Goal: Task Accomplishment & Management: Complete application form

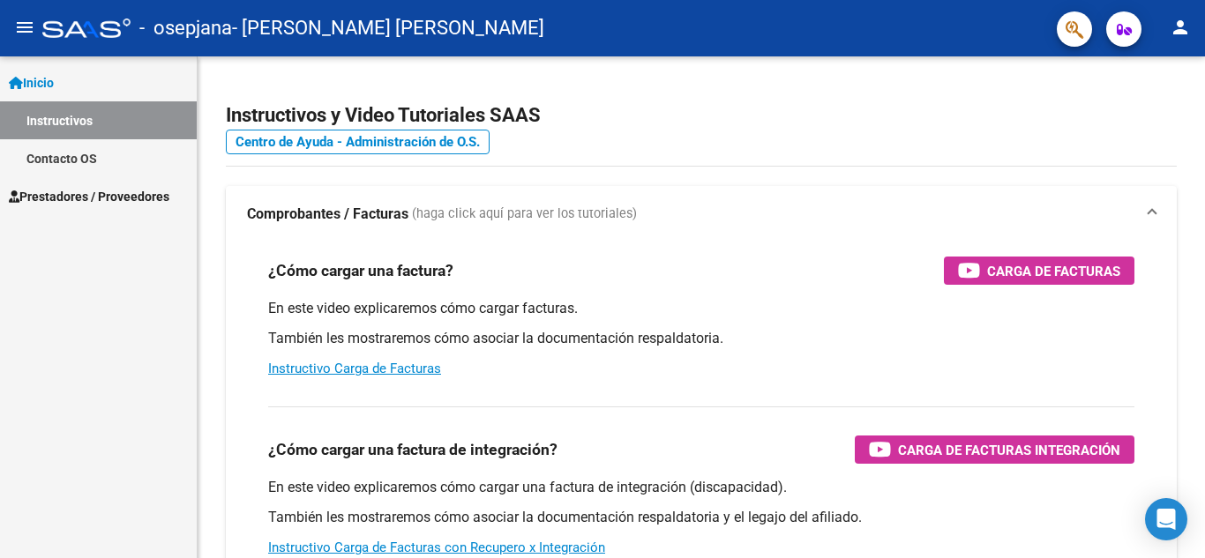
click at [92, 199] on span "Prestadores / Proveedores" at bounding box center [89, 196] width 160 height 19
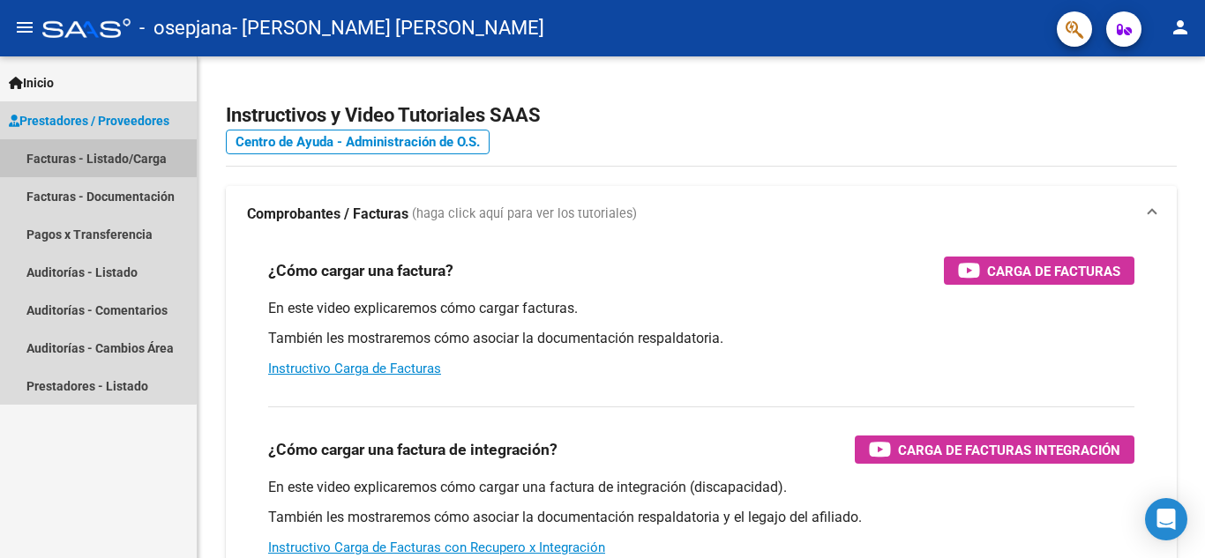
click at [93, 158] on link "Facturas - Listado/Carga" at bounding box center [98, 158] width 197 height 38
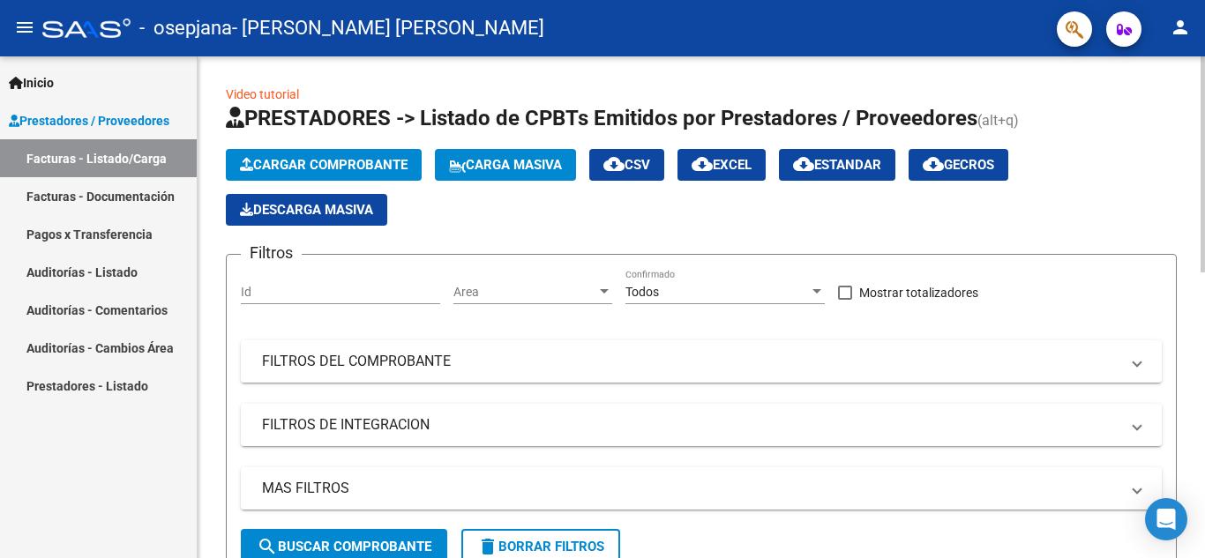
click at [369, 160] on span "Cargar Comprobante" at bounding box center [324, 165] width 168 height 16
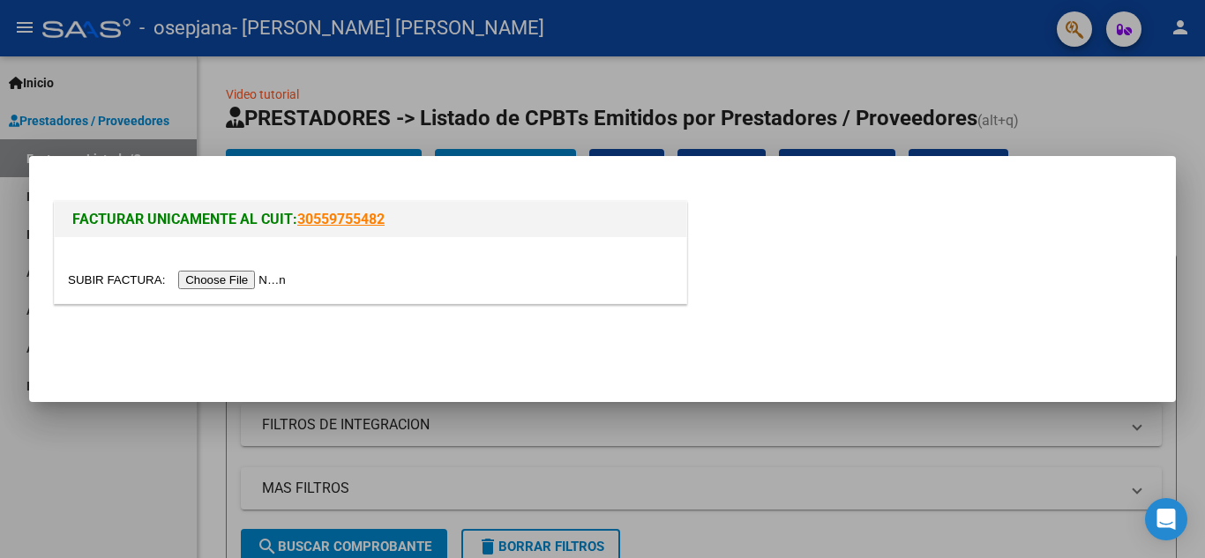
click at [215, 282] on input "file" at bounding box center [179, 280] width 223 height 19
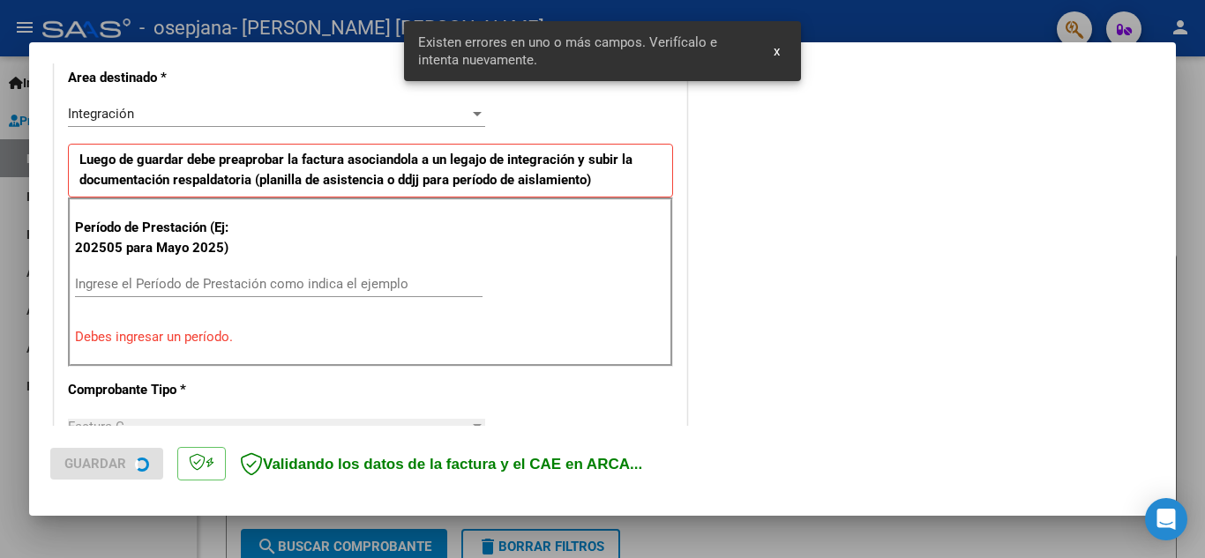
scroll to position [399, 0]
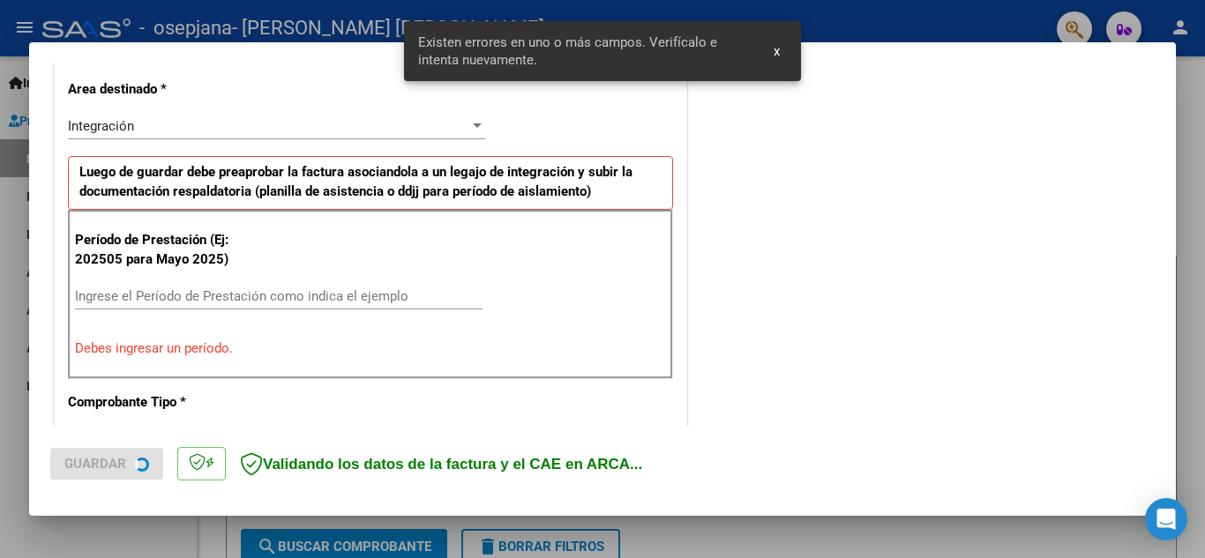
click at [345, 284] on div "Ingrese el Período de Prestación como indica el ejemplo" at bounding box center [278, 296] width 407 height 26
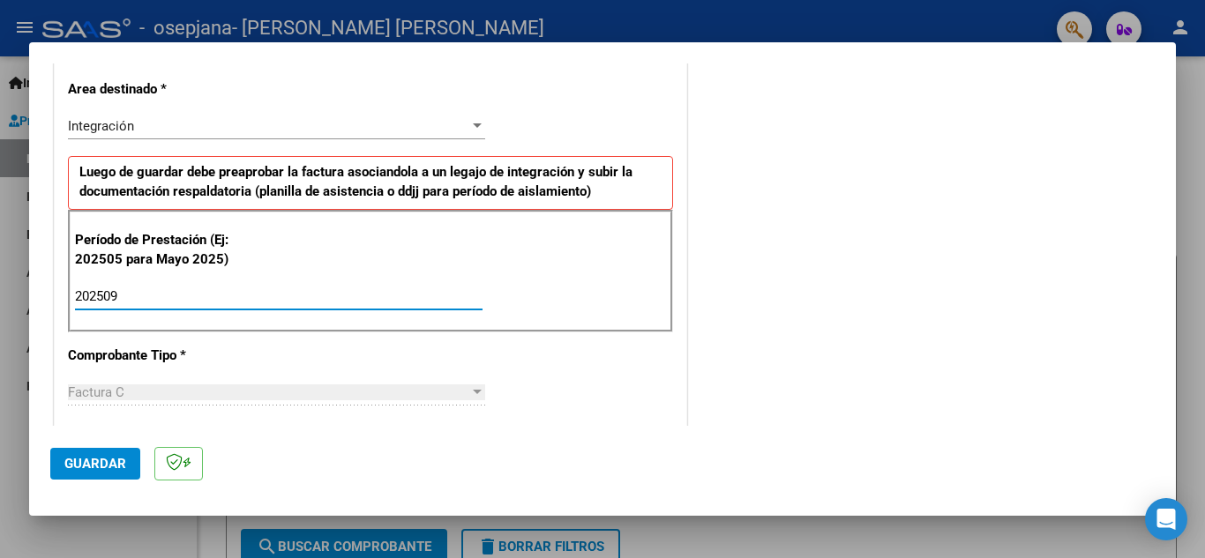
type input "202509"
click at [85, 451] on button "Guardar" at bounding box center [95, 464] width 90 height 32
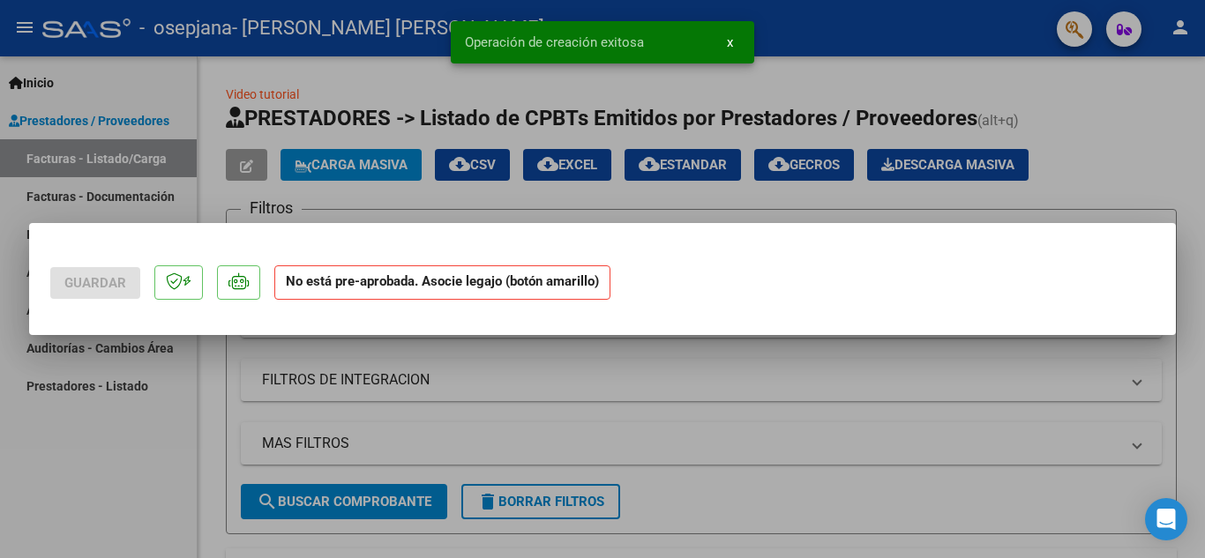
scroll to position [0, 0]
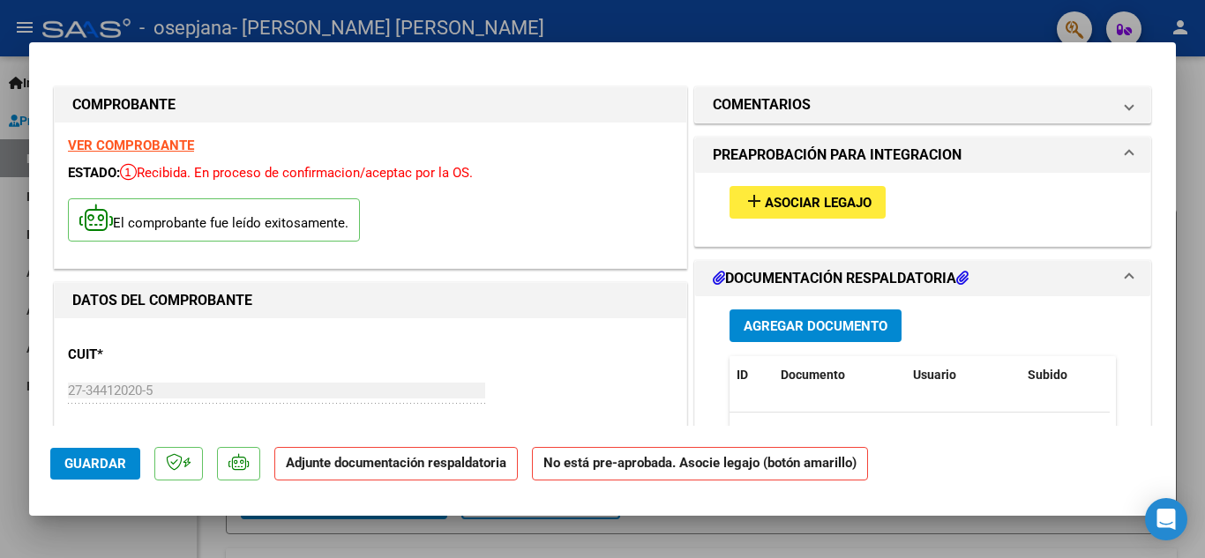
click at [779, 204] on span "Asociar Legajo" at bounding box center [818, 203] width 107 height 16
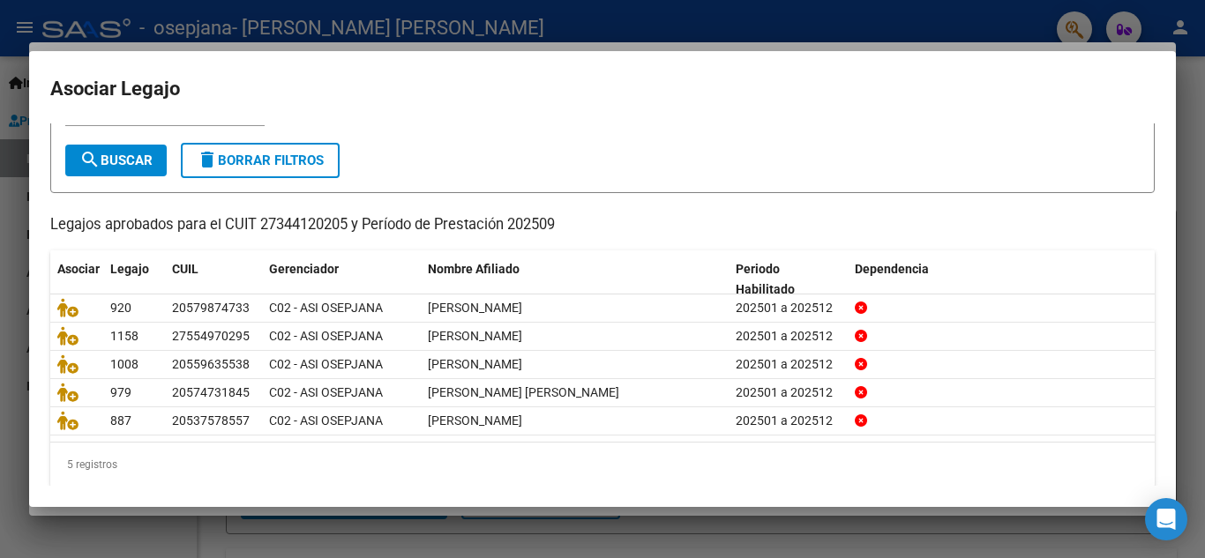
scroll to position [101, 0]
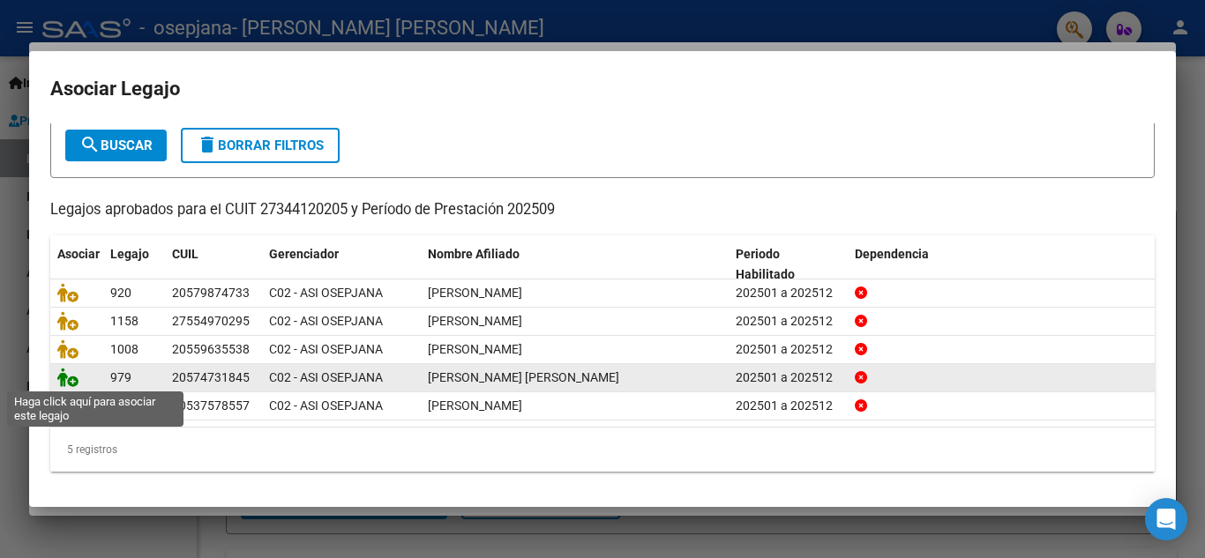
click at [72, 379] on icon at bounding box center [67, 377] width 21 height 19
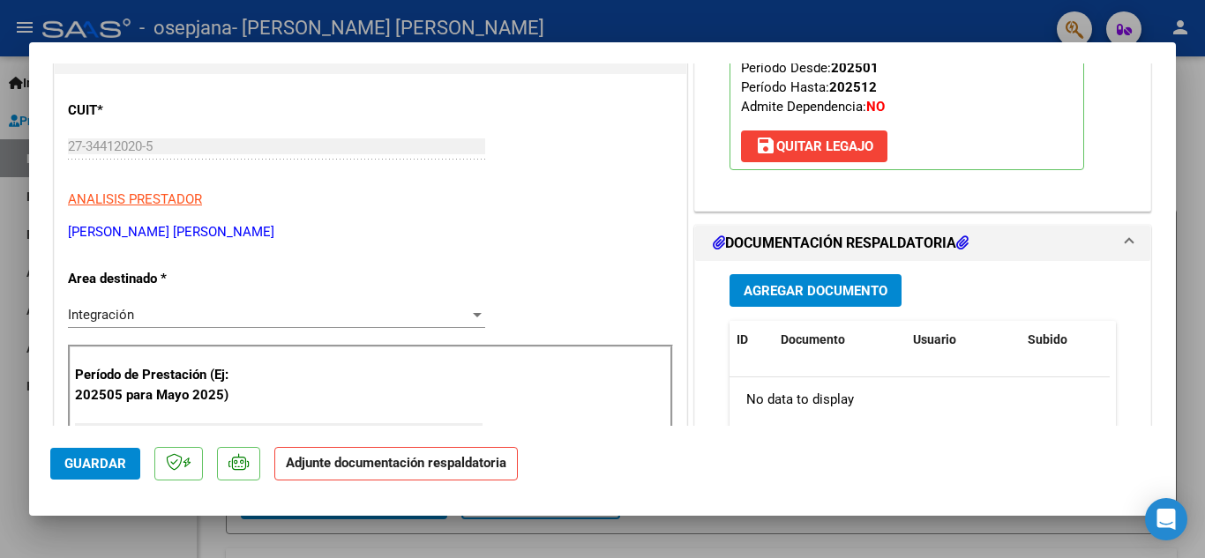
scroll to position [252, 0]
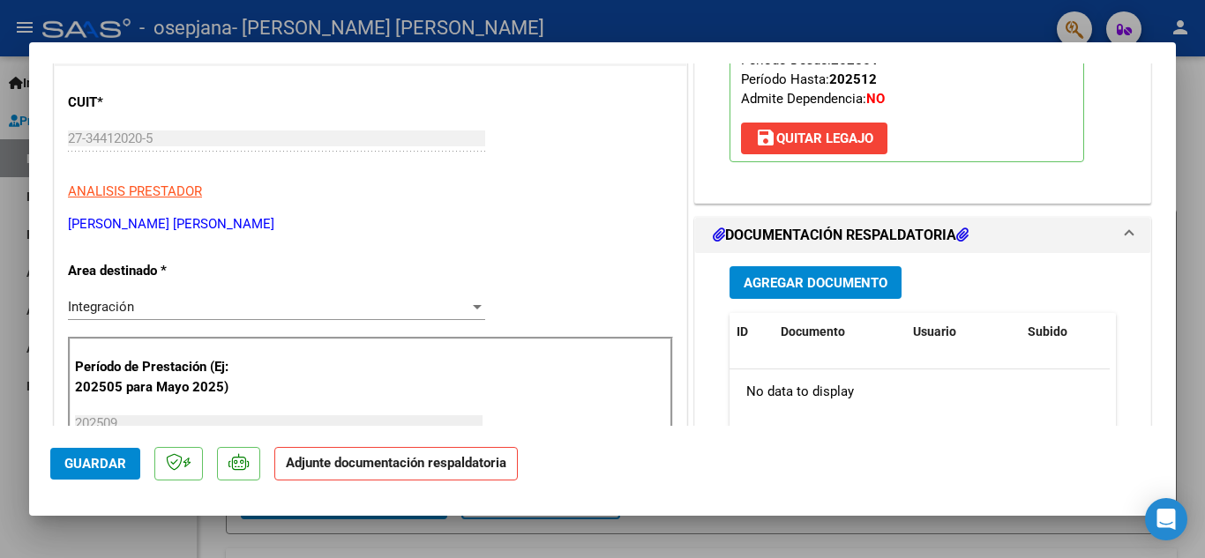
click at [780, 286] on span "Agregar Documento" at bounding box center [815, 283] width 144 height 16
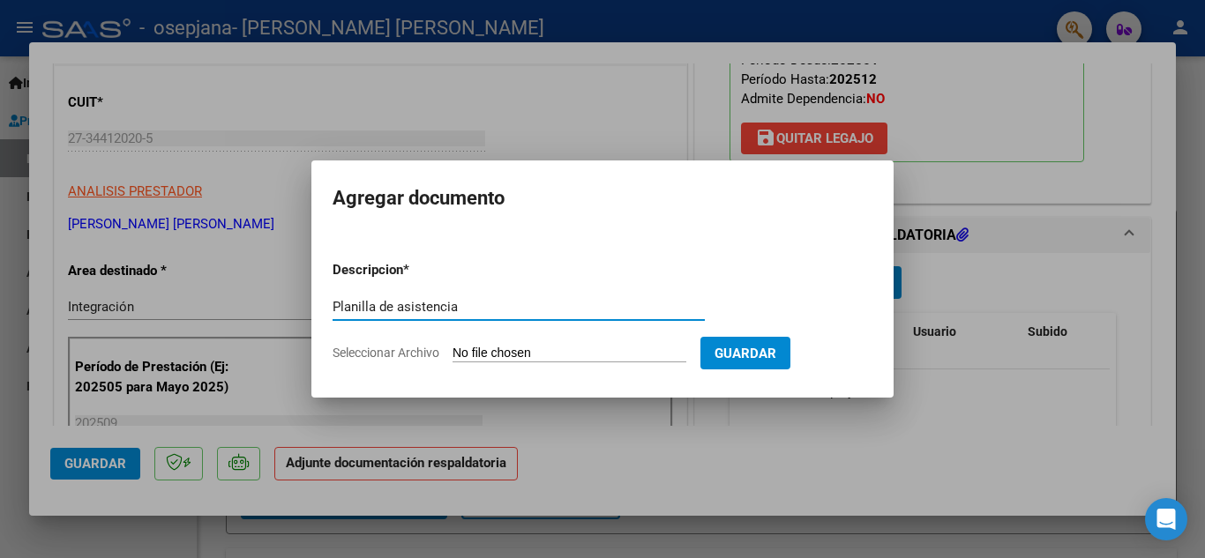
type input "Planilla de asistencia"
click at [565, 354] on input "Seleccionar Archivo" at bounding box center [569, 354] width 234 height 17
type input "C:\fakepath\[PERSON_NAME].Psicología.Planilla de asistencia.[DATE].pdf"
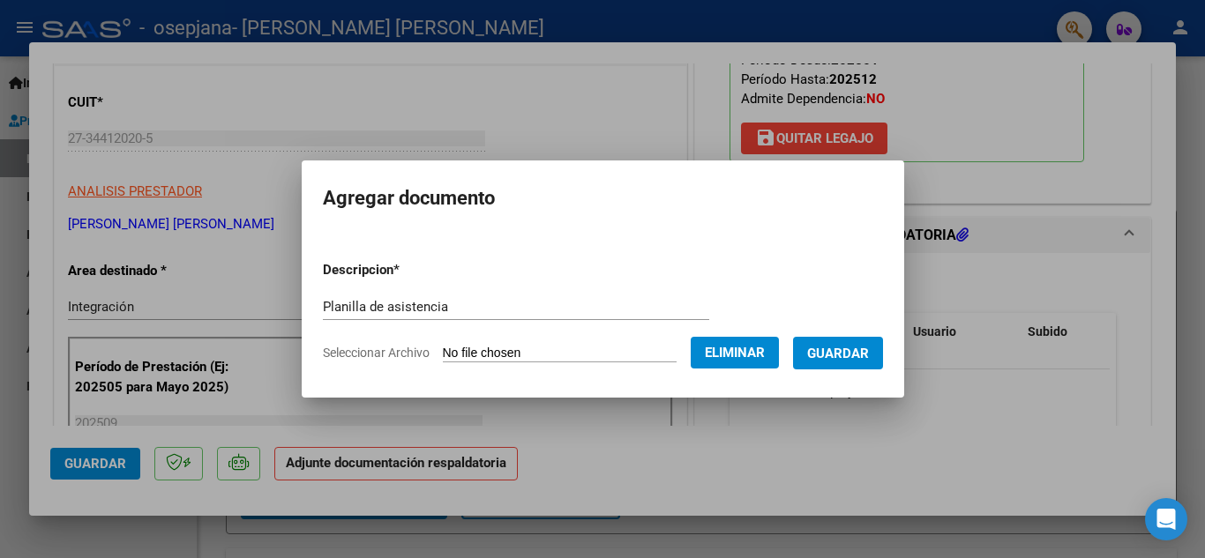
click at [852, 349] on span "Guardar" at bounding box center [838, 354] width 62 height 16
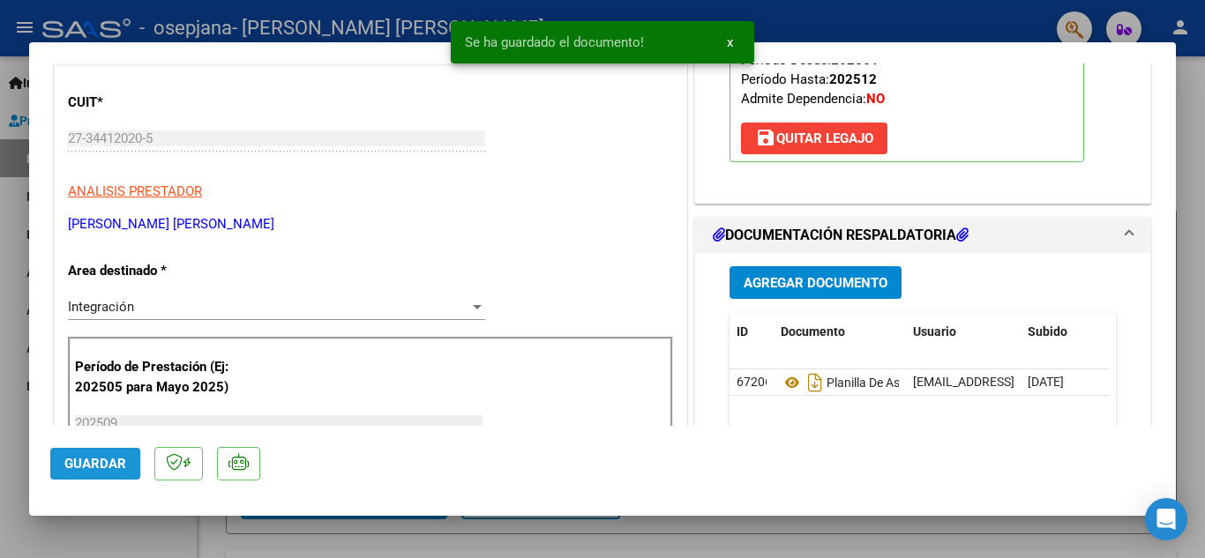
click at [102, 467] on span "Guardar" at bounding box center [95, 464] width 62 height 16
click at [727, 41] on span "x" at bounding box center [730, 42] width 6 height 16
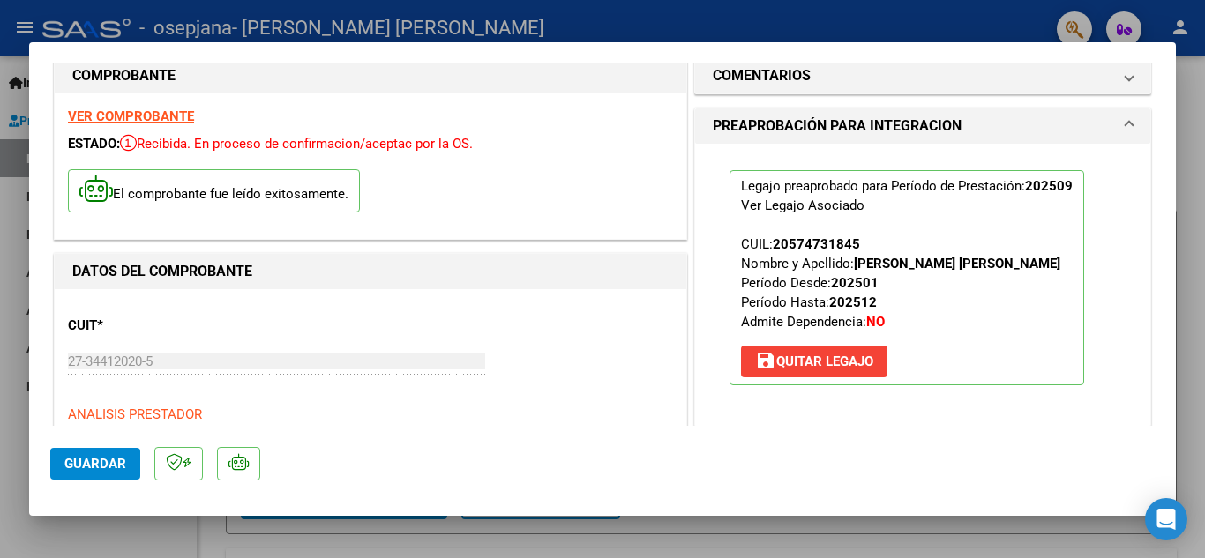
scroll to position [0, 0]
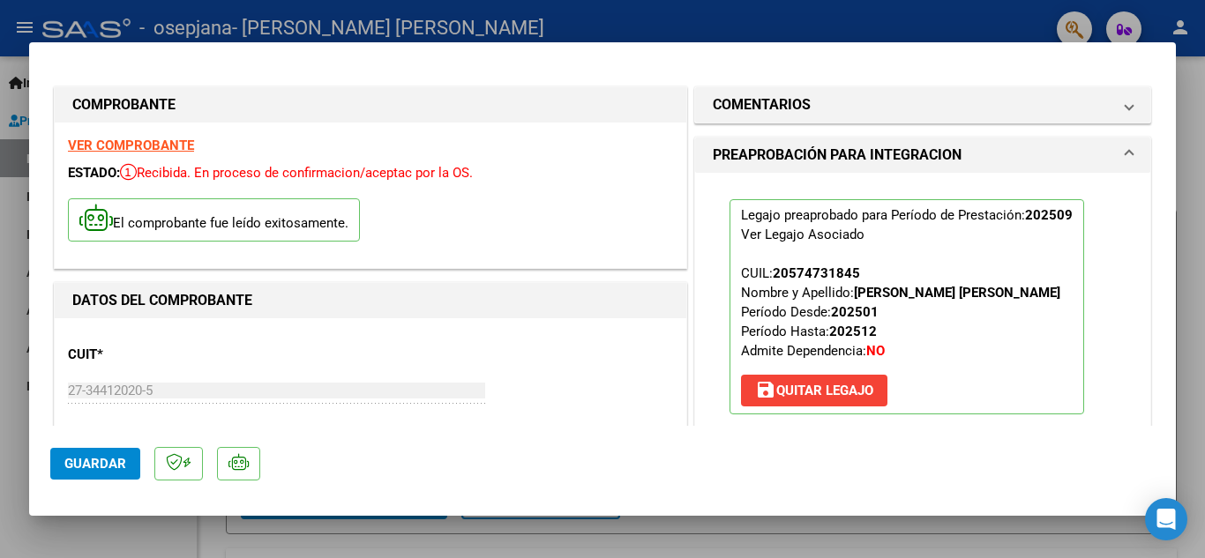
click at [1196, 114] on div at bounding box center [602, 279] width 1205 height 558
type input "$ 0,00"
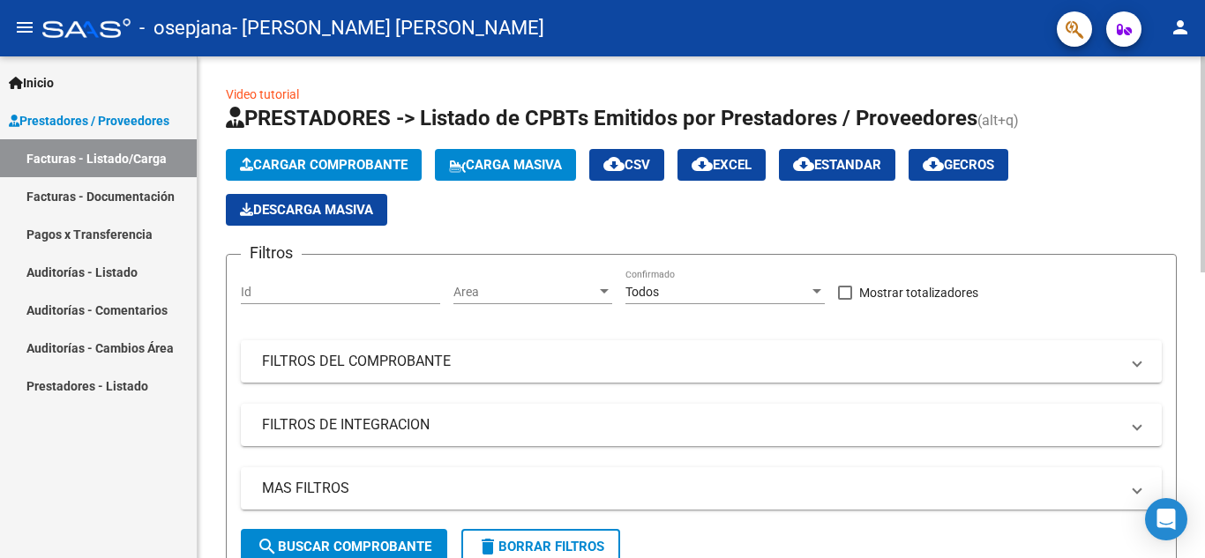
click at [368, 160] on span "Cargar Comprobante" at bounding box center [324, 165] width 168 height 16
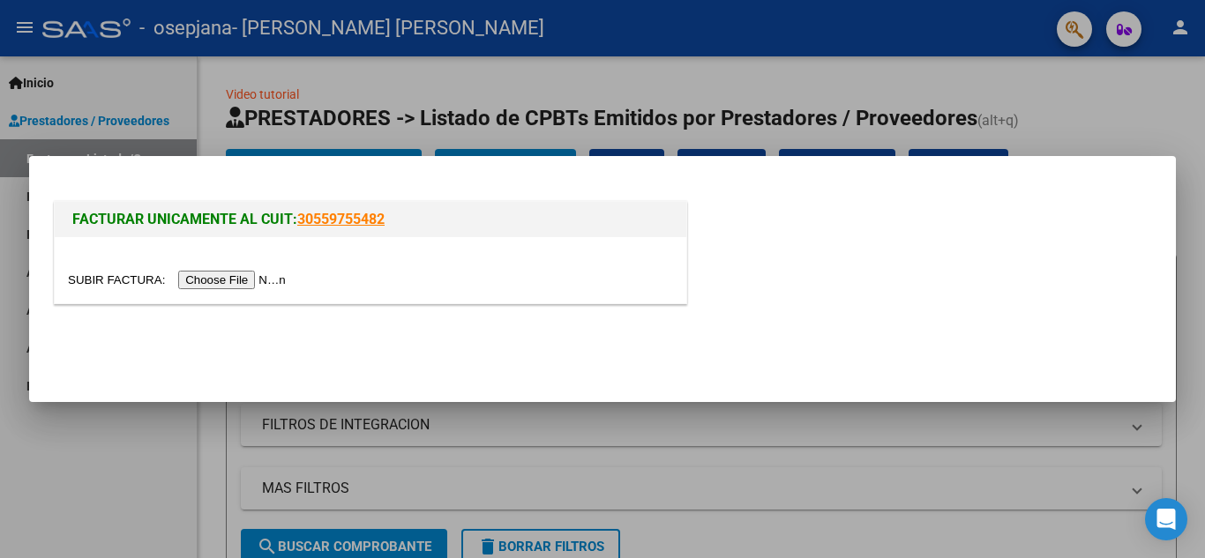
click at [250, 278] on input "file" at bounding box center [179, 280] width 223 height 19
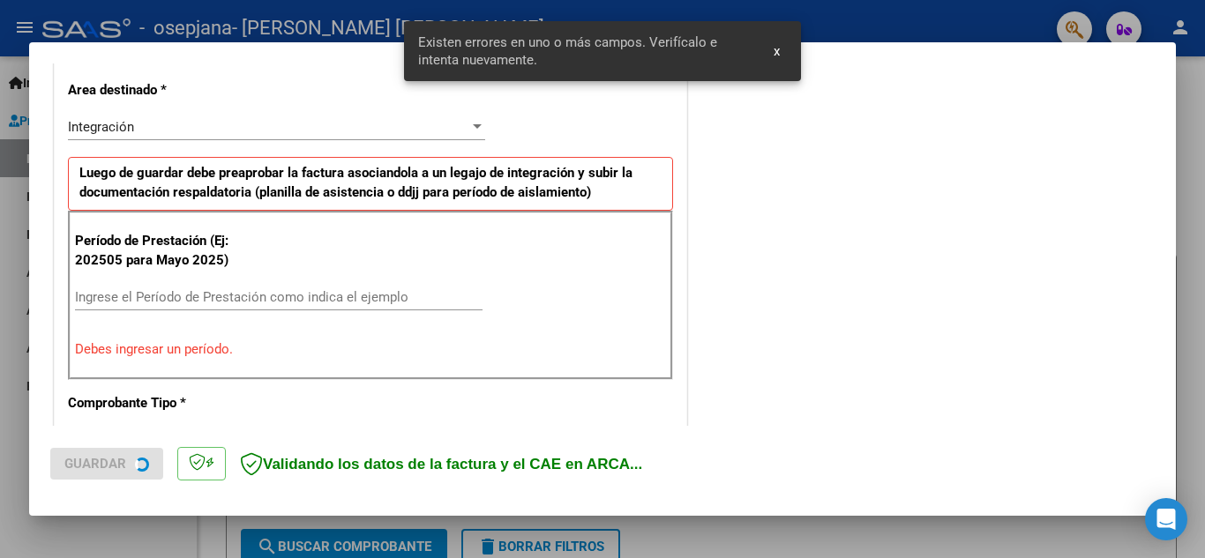
scroll to position [399, 0]
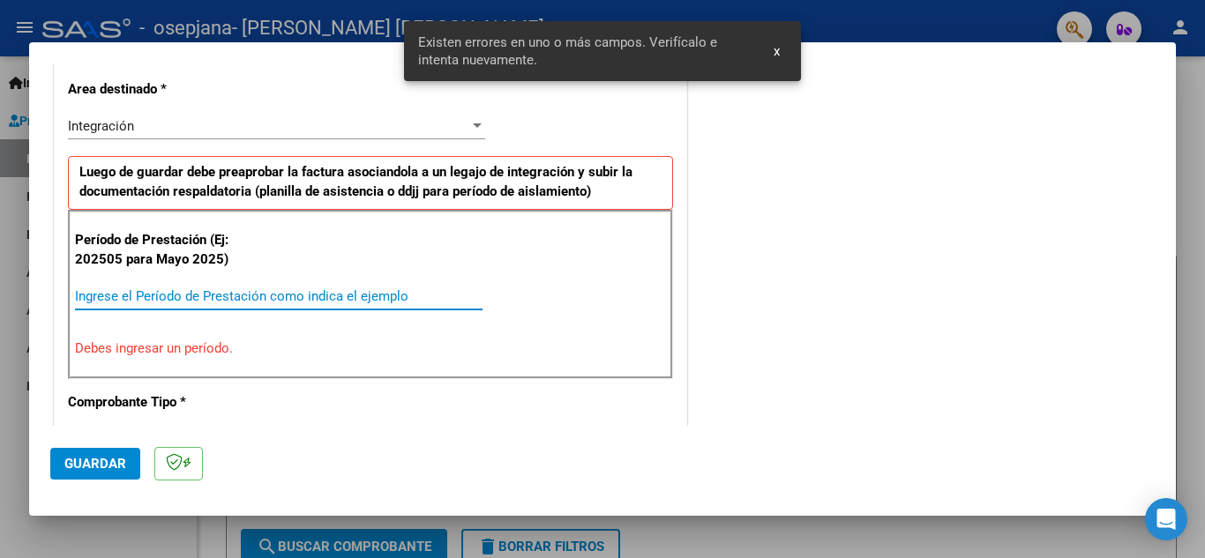
click at [233, 288] on input "Ingrese el Período de Prestación como indica el ejemplo" at bounding box center [278, 296] width 407 height 16
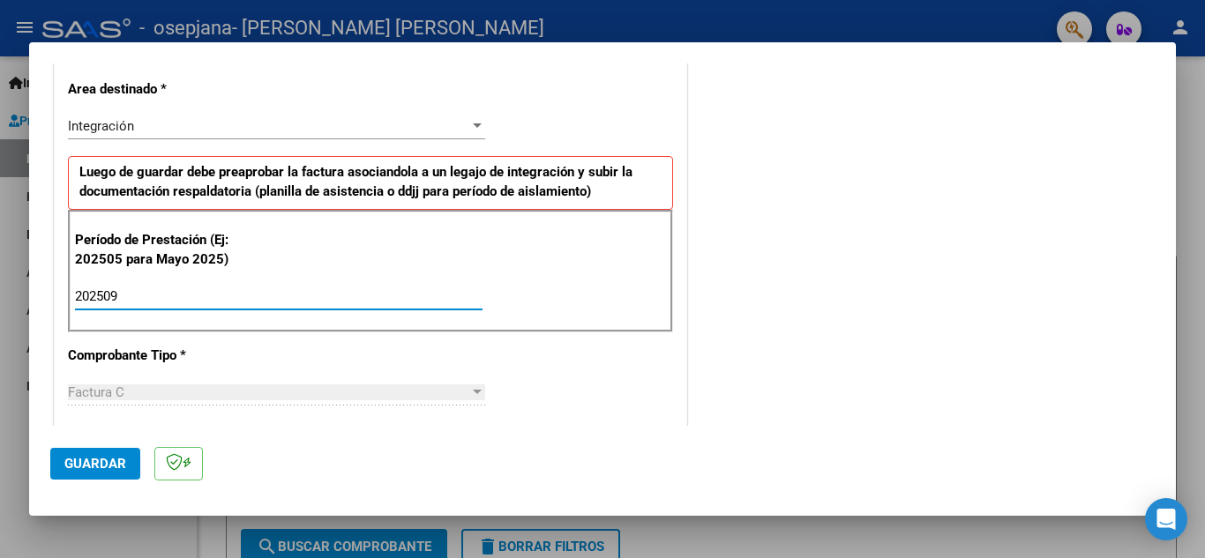
type input "202509"
click at [111, 455] on button "Guardar" at bounding box center [95, 464] width 90 height 32
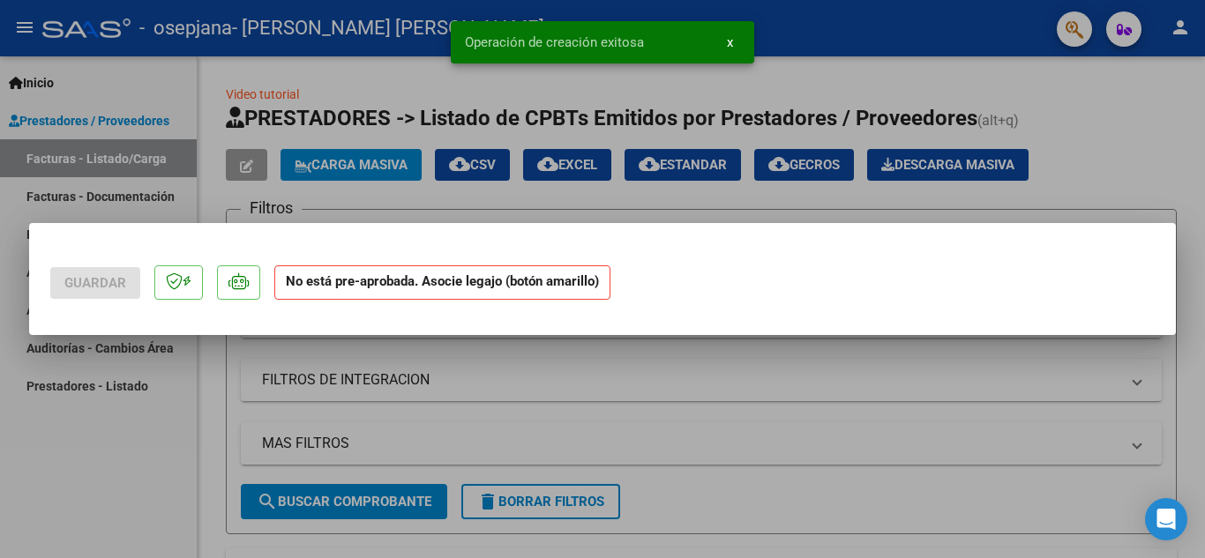
scroll to position [0, 0]
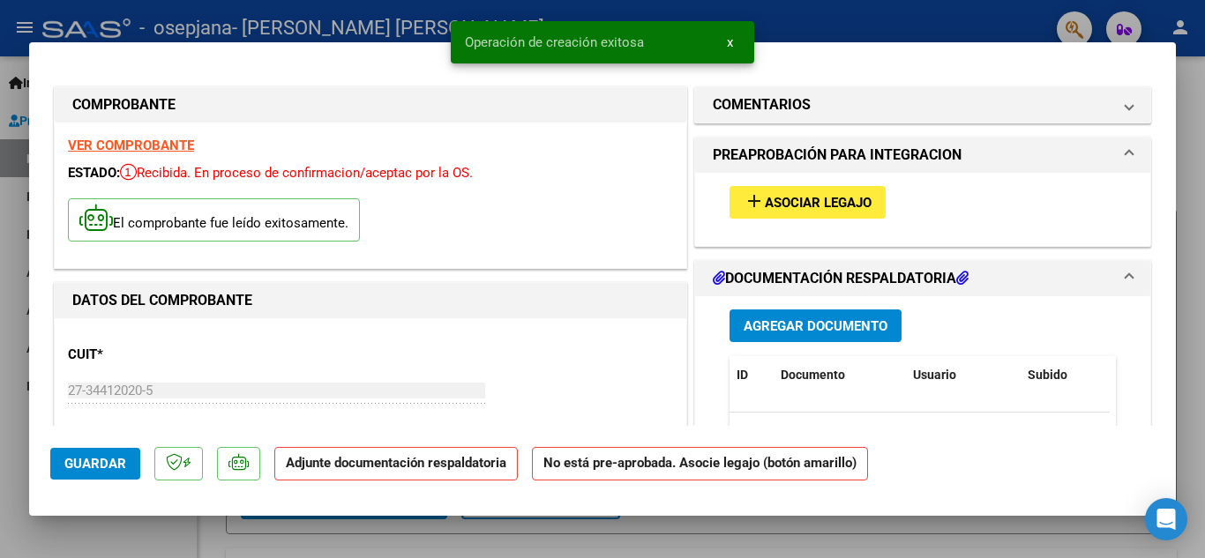
click at [793, 212] on button "add Asociar Legajo" at bounding box center [807, 202] width 156 height 33
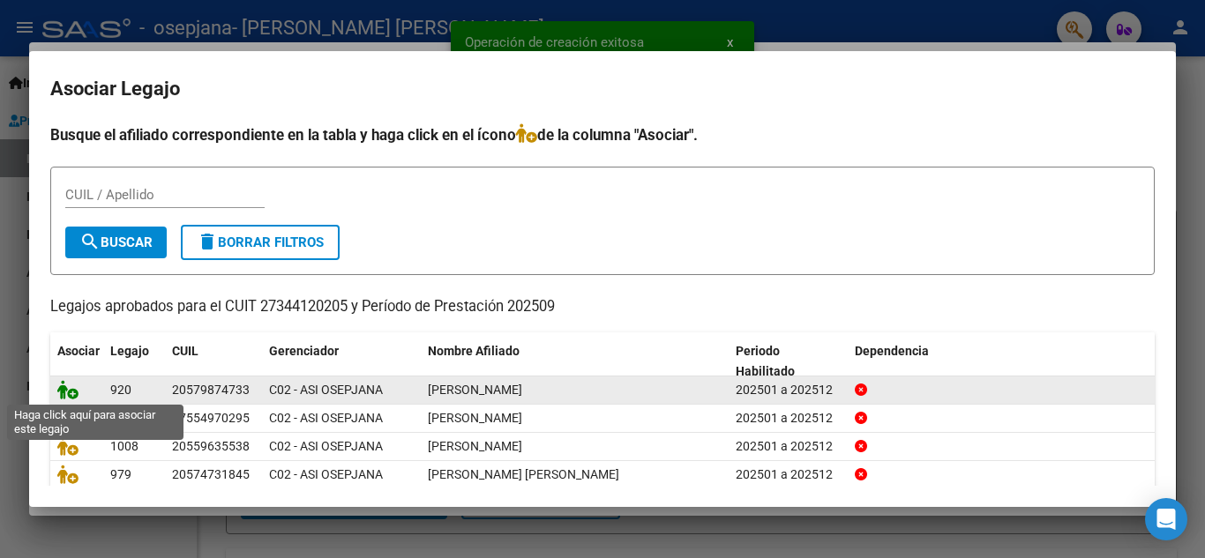
click at [68, 395] on icon at bounding box center [67, 389] width 21 height 19
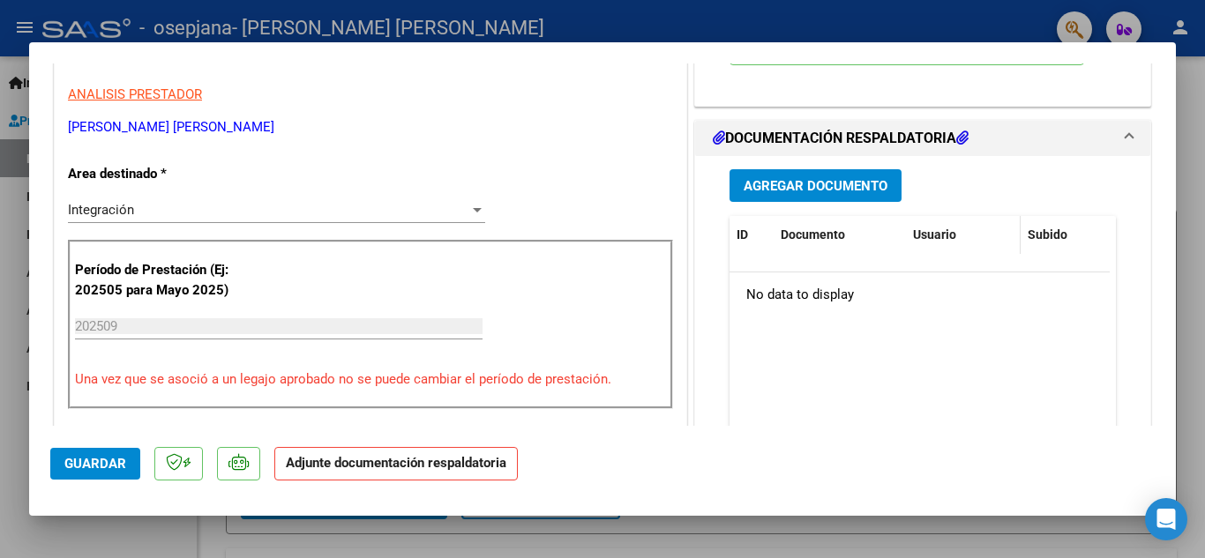
scroll to position [354, 0]
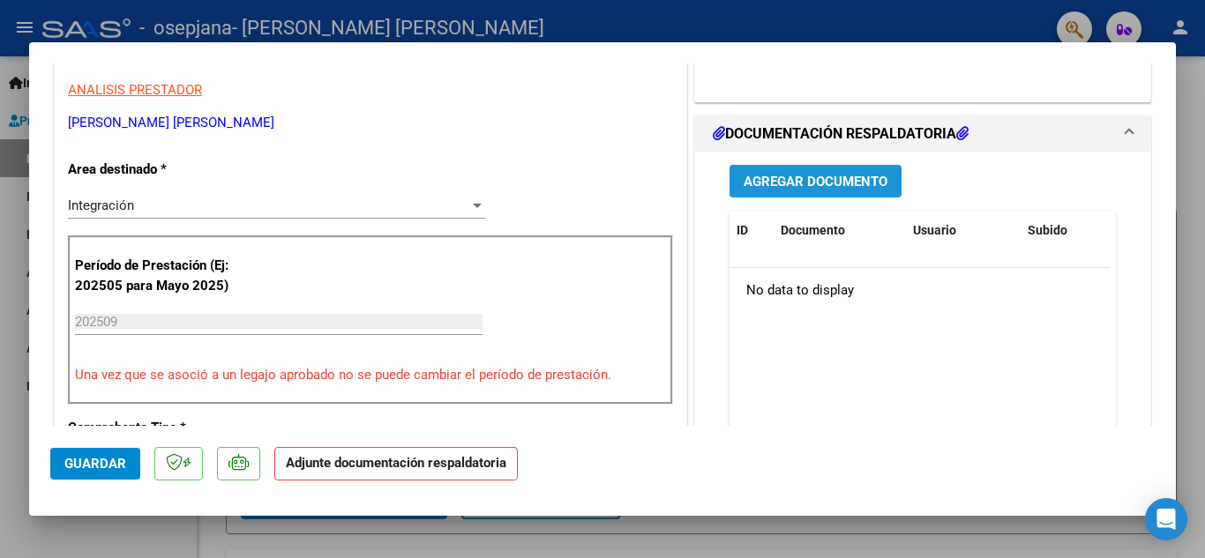
click at [820, 181] on span "Agregar Documento" at bounding box center [815, 182] width 144 height 16
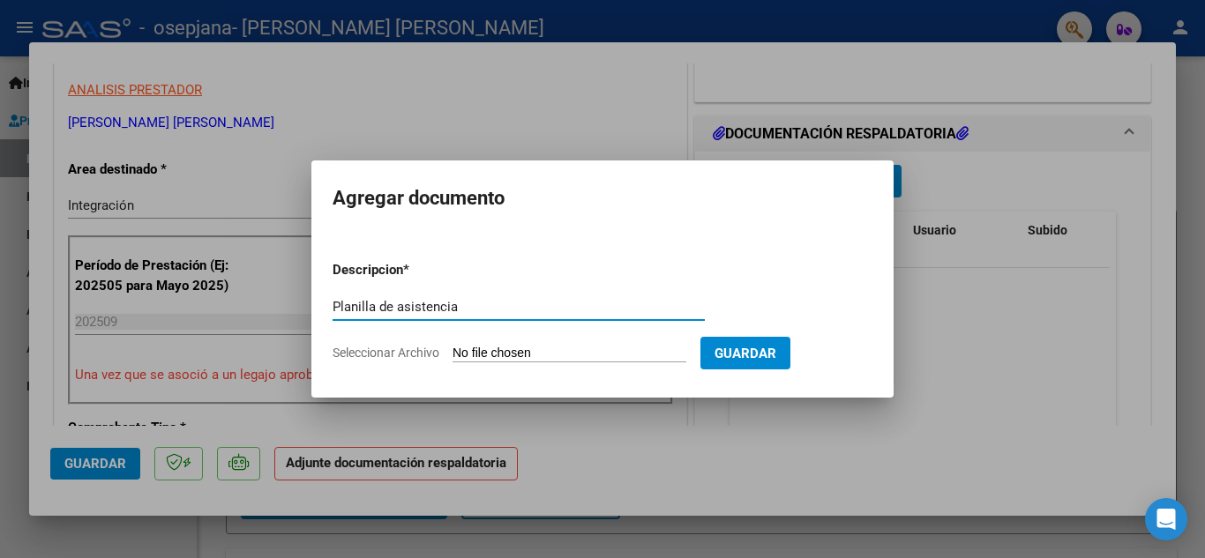
type input "Planilla de asistencia"
click at [405, 354] on span "Seleccionar Archivo" at bounding box center [385, 353] width 107 height 14
click at [452, 354] on input "Seleccionar Archivo" at bounding box center [569, 354] width 234 height 17
type input "C:\fakepath\[PERSON_NAME].Psicología.Planilla de asistencia.[DATE].pdf"
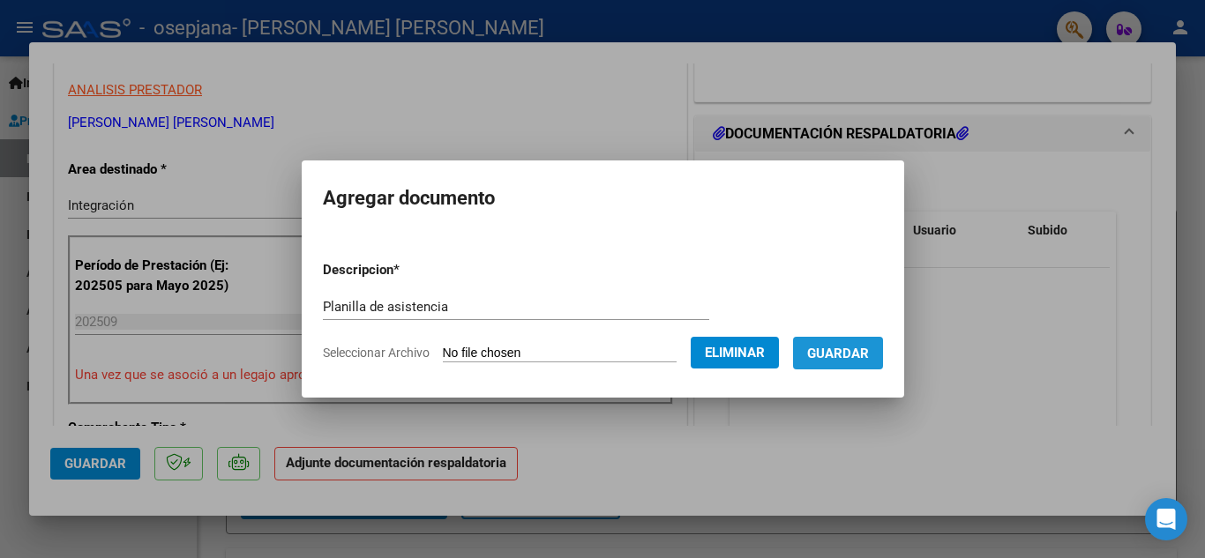
click at [859, 359] on span "Guardar" at bounding box center [838, 354] width 62 height 16
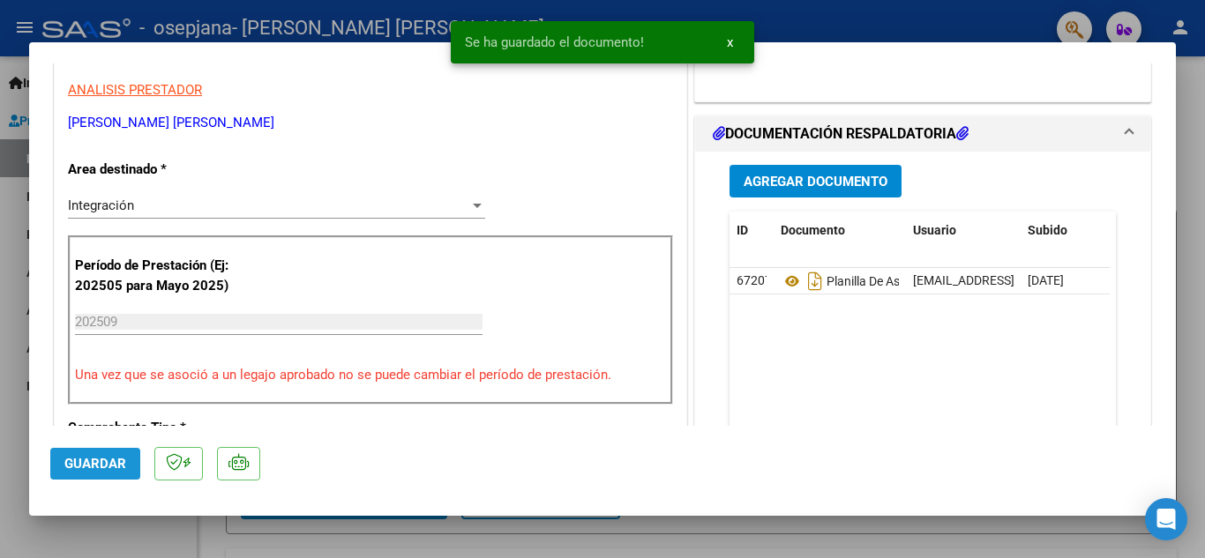
click at [86, 463] on span "Guardar" at bounding box center [95, 464] width 62 height 16
click at [729, 41] on span "x" at bounding box center [730, 42] width 6 height 16
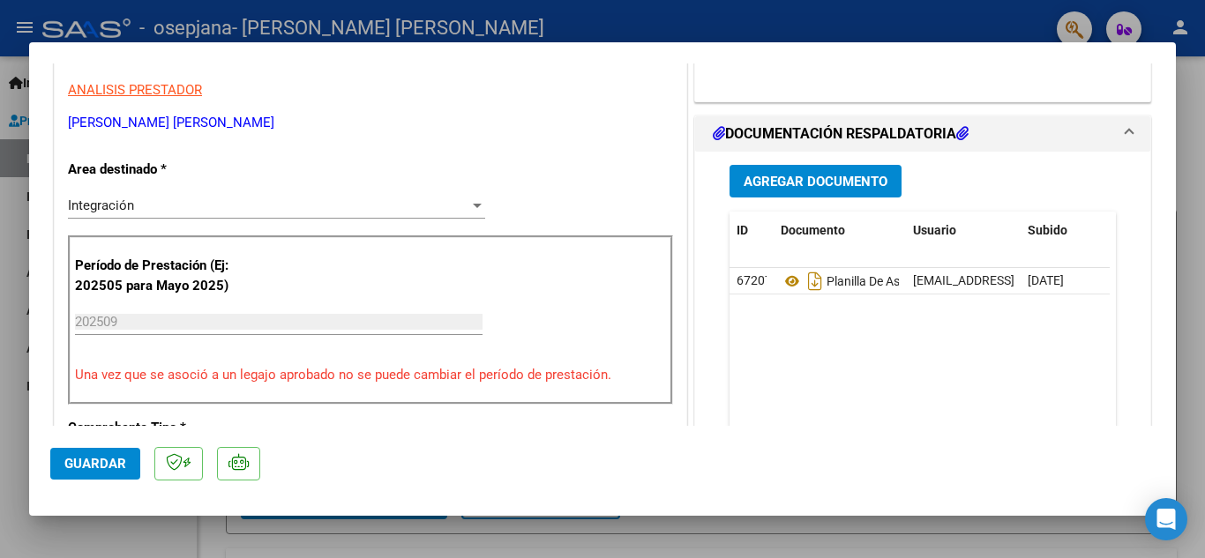
click at [1184, 103] on div at bounding box center [602, 279] width 1205 height 558
type input "$ 0,00"
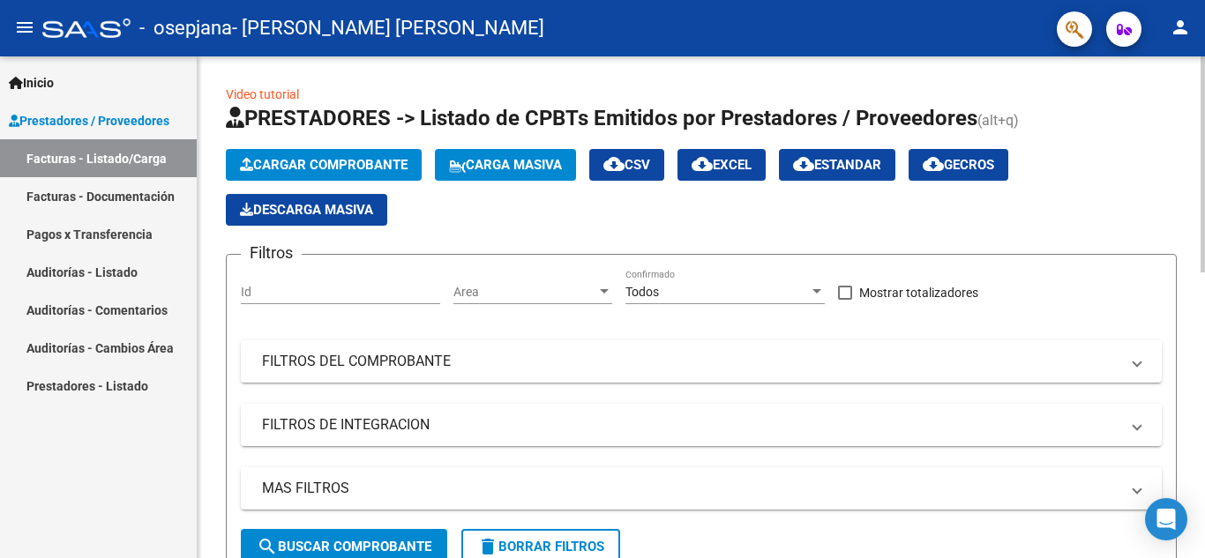
click at [334, 162] on span "Cargar Comprobante" at bounding box center [324, 165] width 168 height 16
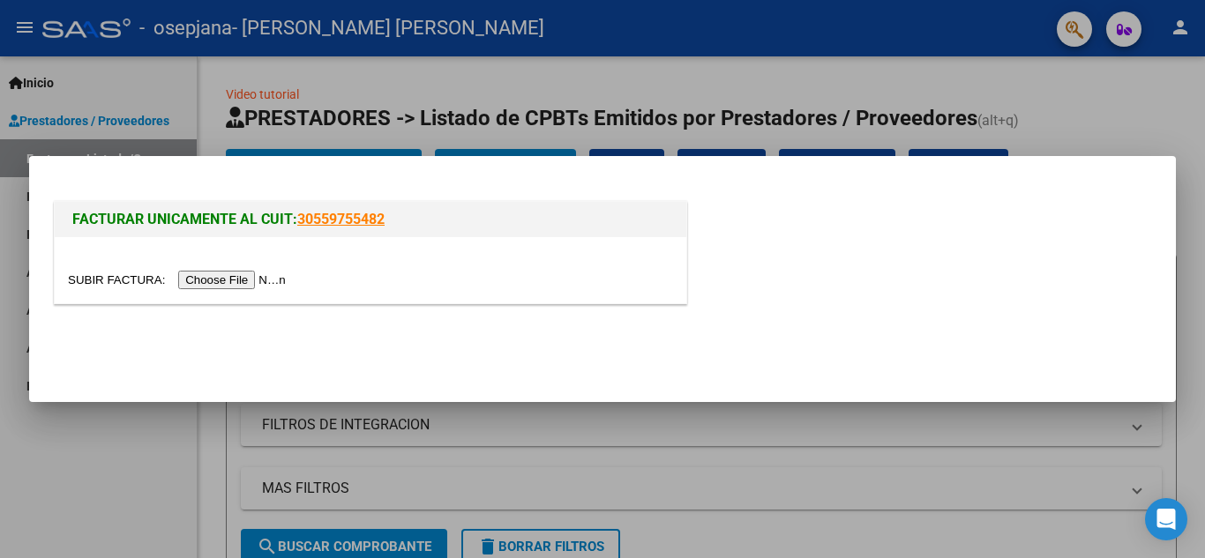
click at [255, 280] on input "file" at bounding box center [179, 280] width 223 height 19
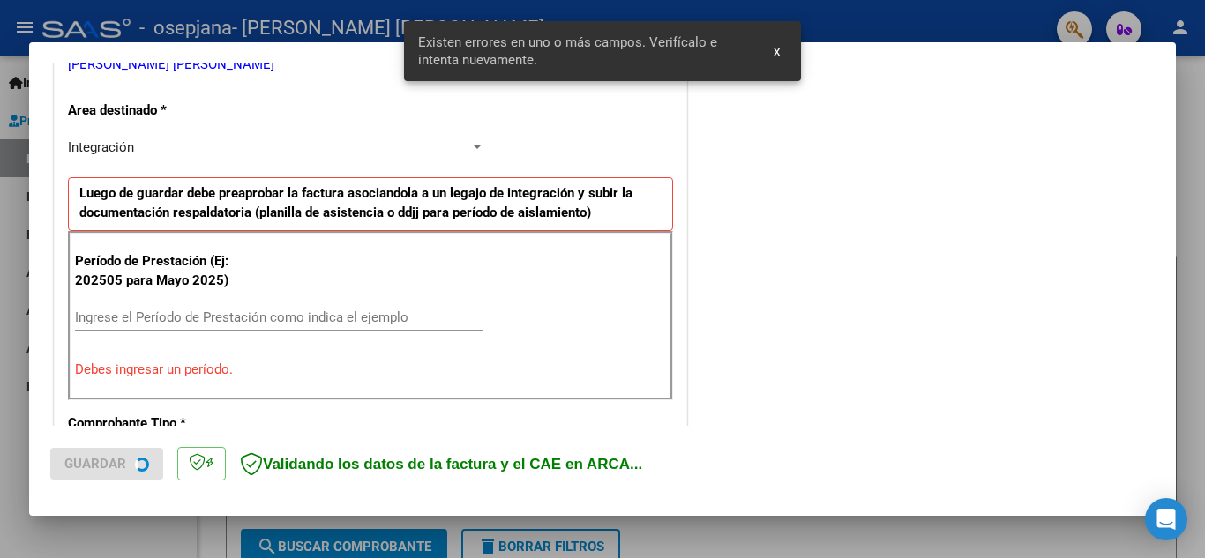
scroll to position [399, 0]
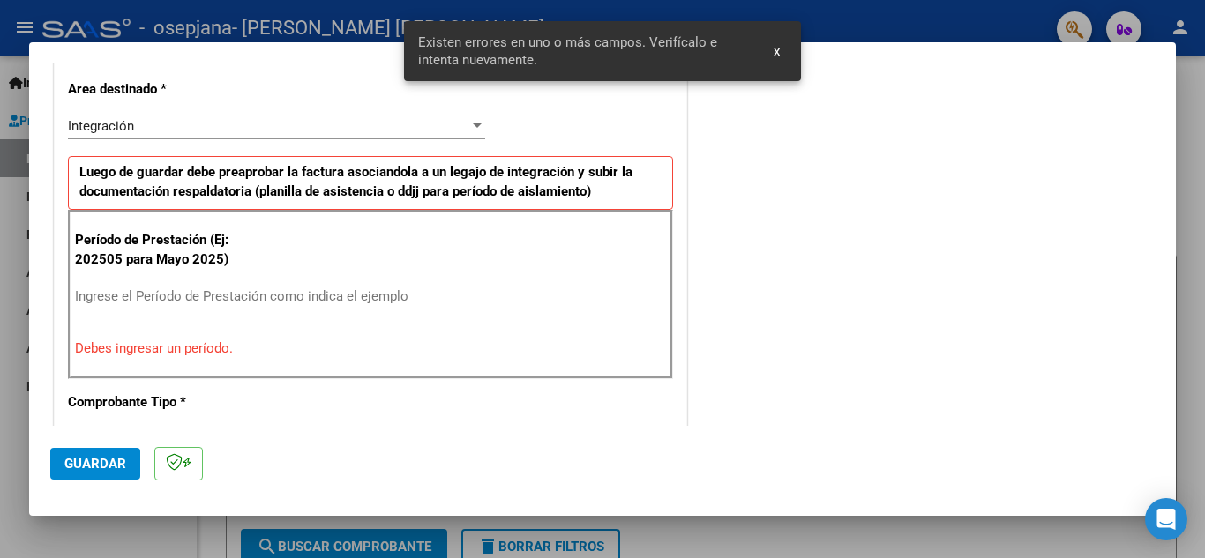
click at [210, 299] on input "Ingrese el Período de Prestación como indica el ejemplo" at bounding box center [278, 296] width 407 height 16
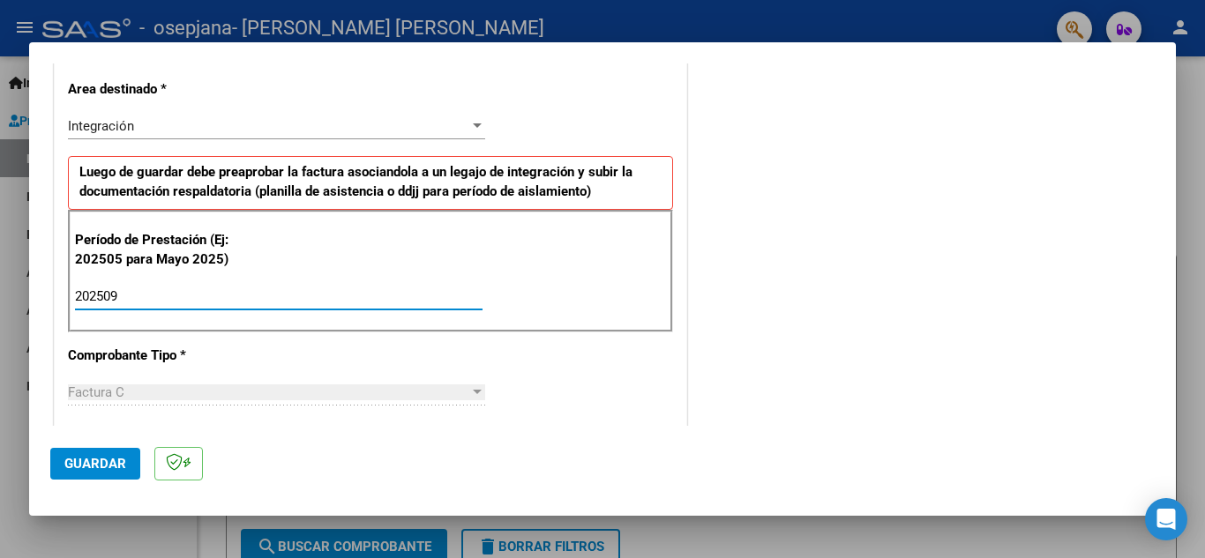
type input "202509"
click at [86, 469] on span "Guardar" at bounding box center [95, 464] width 62 height 16
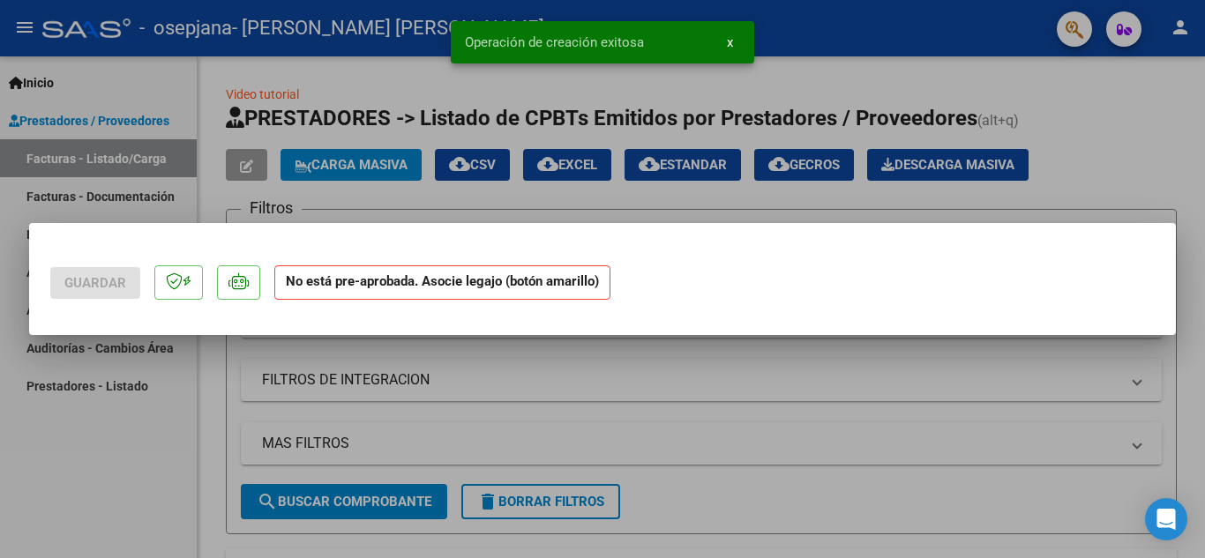
scroll to position [0, 0]
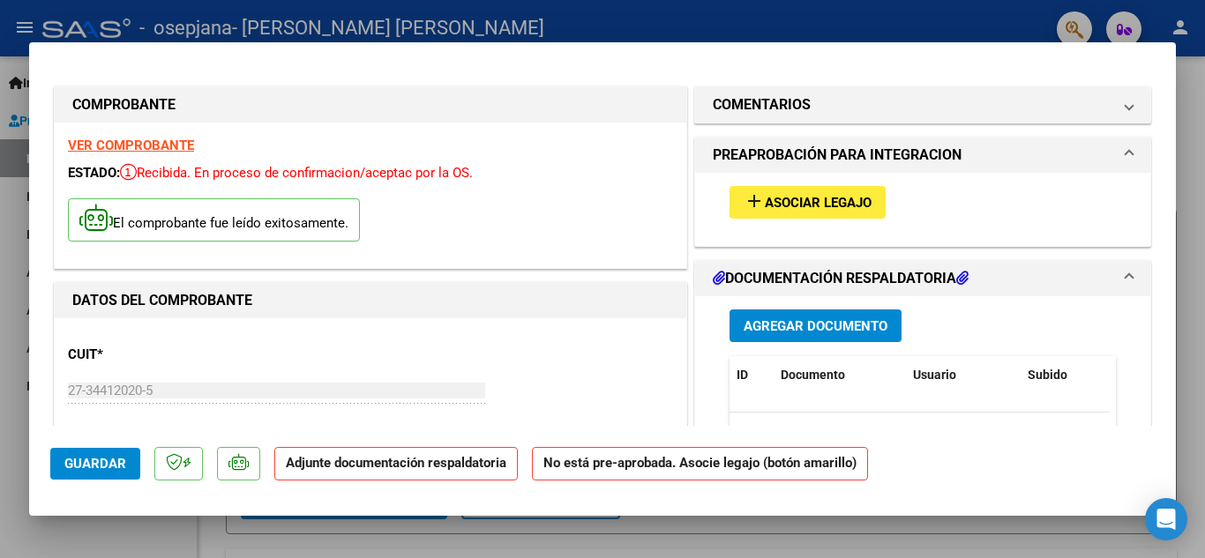
click at [779, 198] on span "Asociar Legajo" at bounding box center [818, 203] width 107 height 16
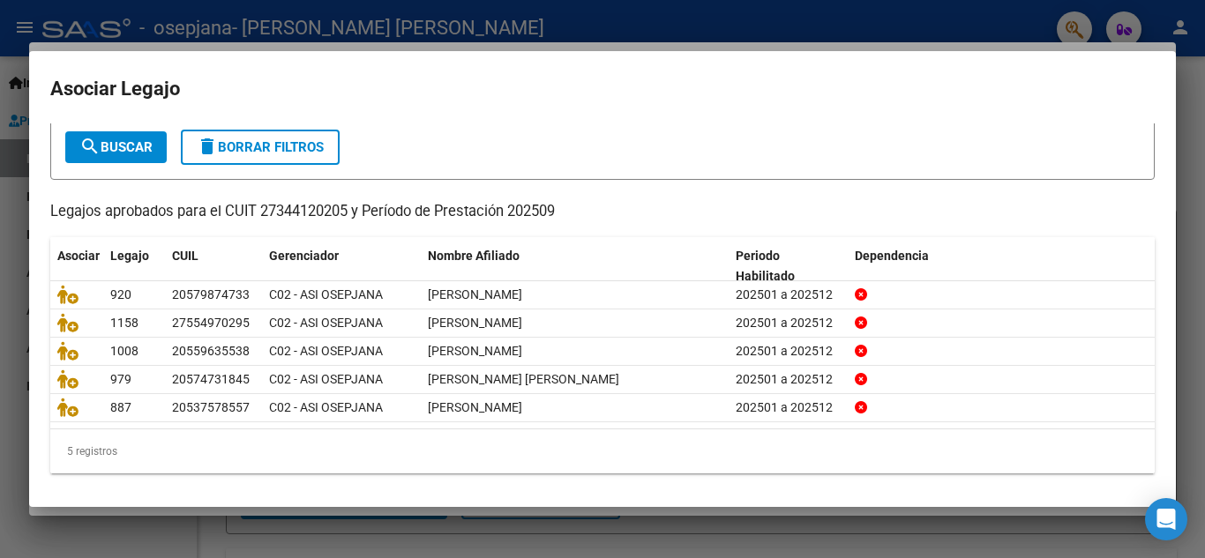
scroll to position [101, 0]
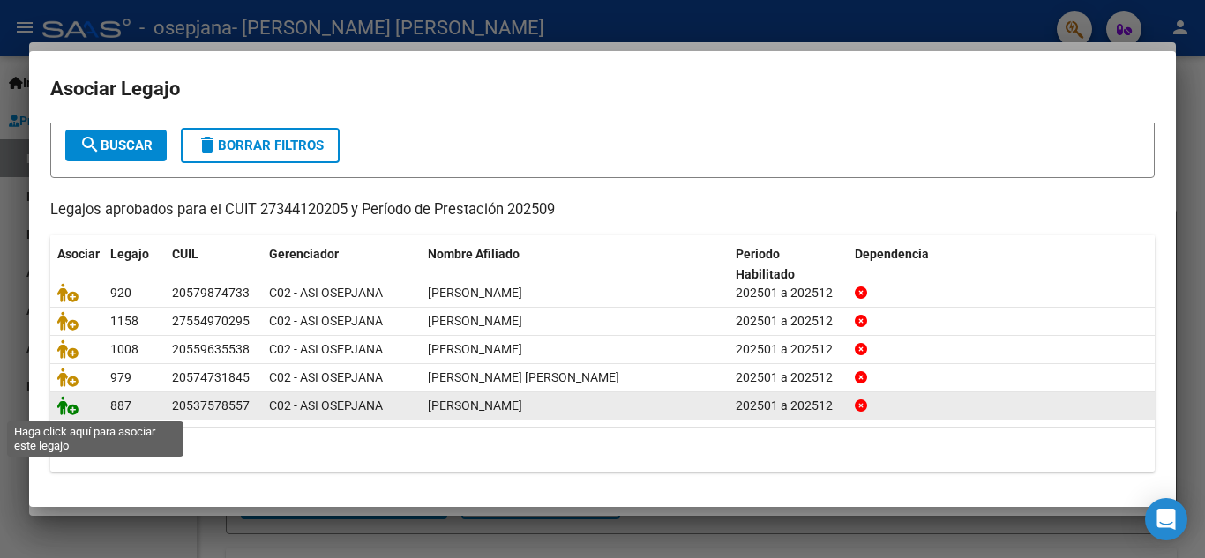
click at [68, 406] on icon at bounding box center [67, 405] width 21 height 19
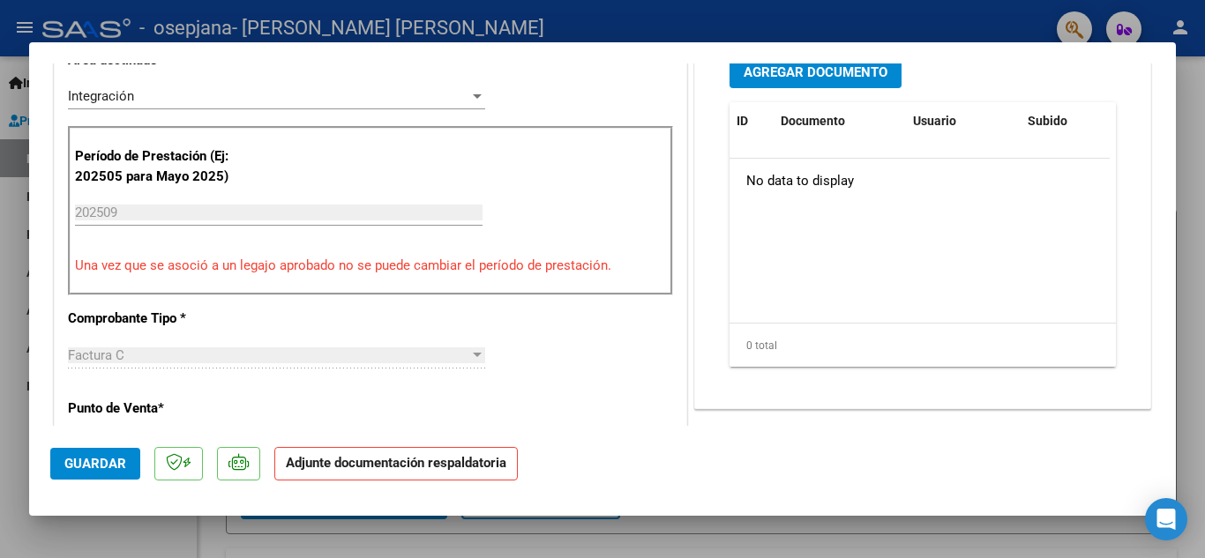
scroll to position [442, 0]
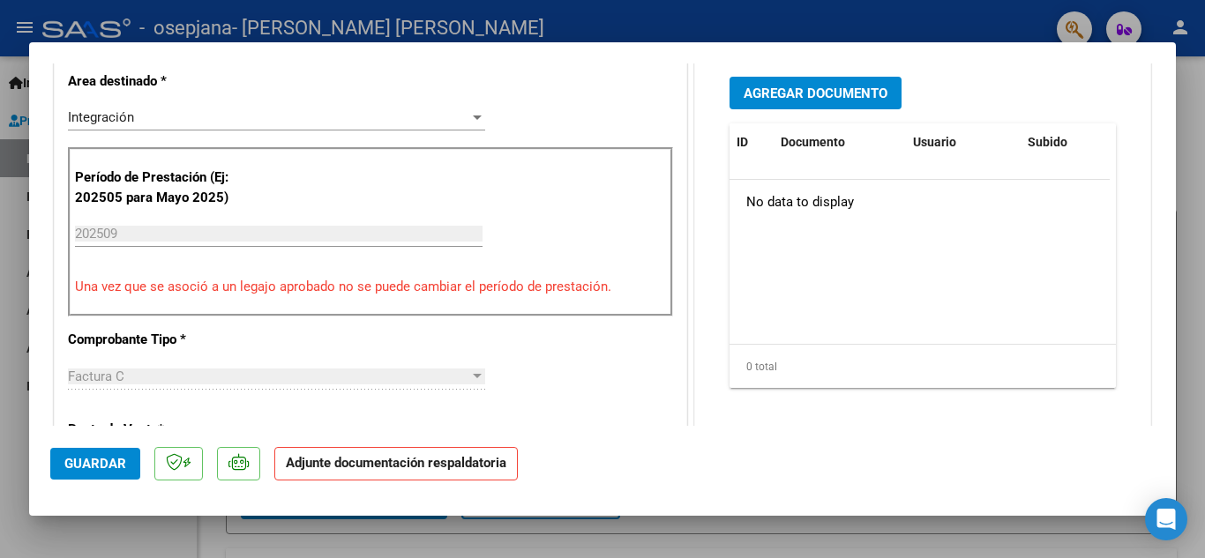
click at [819, 85] on span "Agregar Documento" at bounding box center [815, 93] width 144 height 16
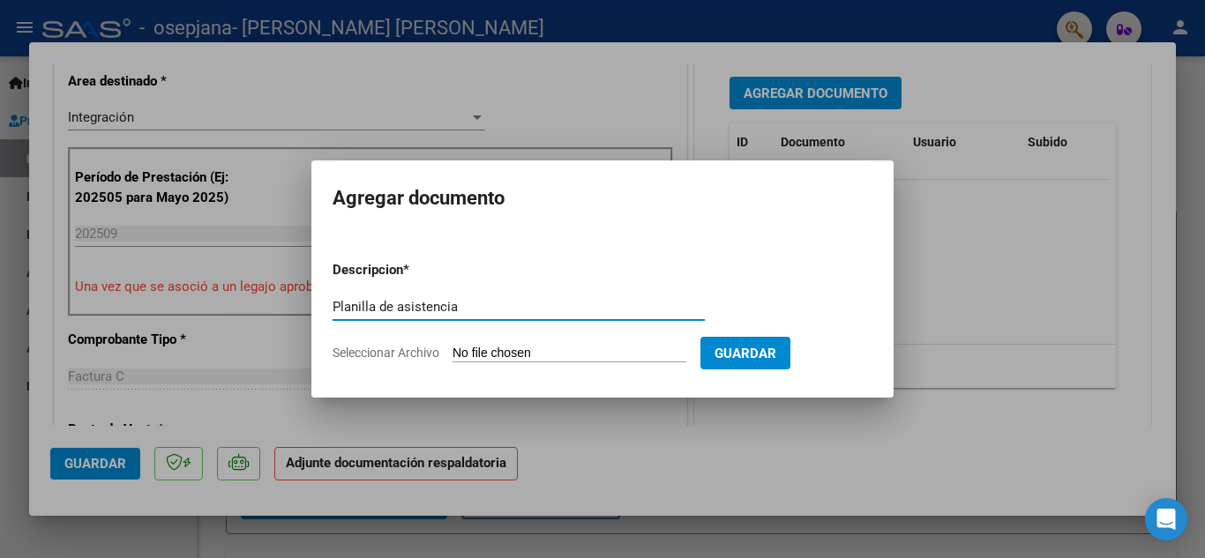
type input "Planilla de asistencia"
click at [505, 351] on input "Seleccionar Archivo" at bounding box center [569, 354] width 234 height 17
type input "C:\fakepath\[PERSON_NAME].Psicología.Planilla de asistencia.[DATE].pdf"
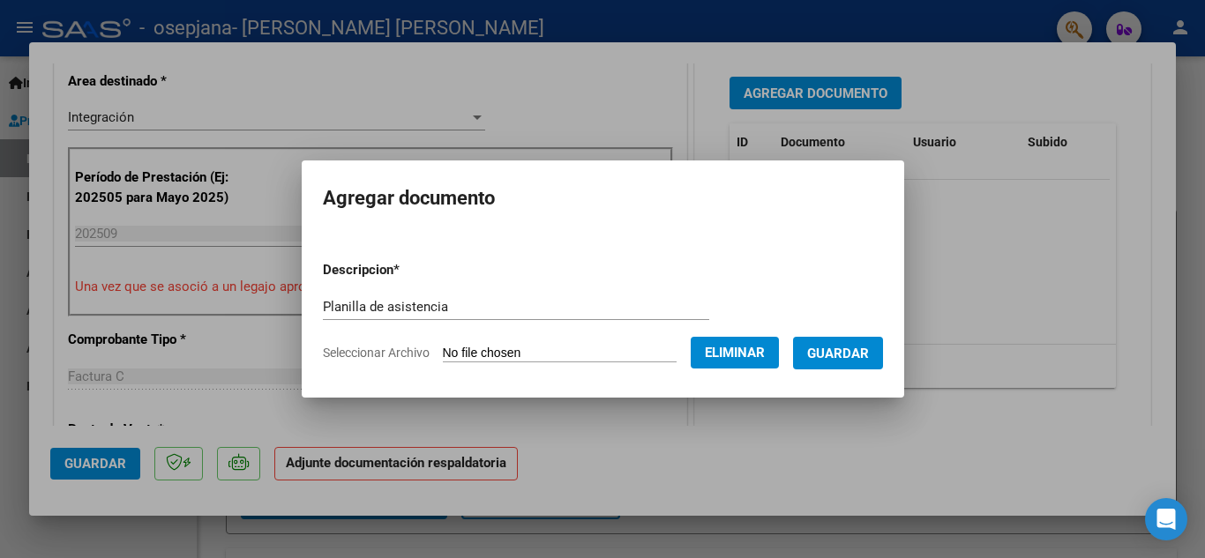
click at [843, 348] on span "Guardar" at bounding box center [838, 354] width 62 height 16
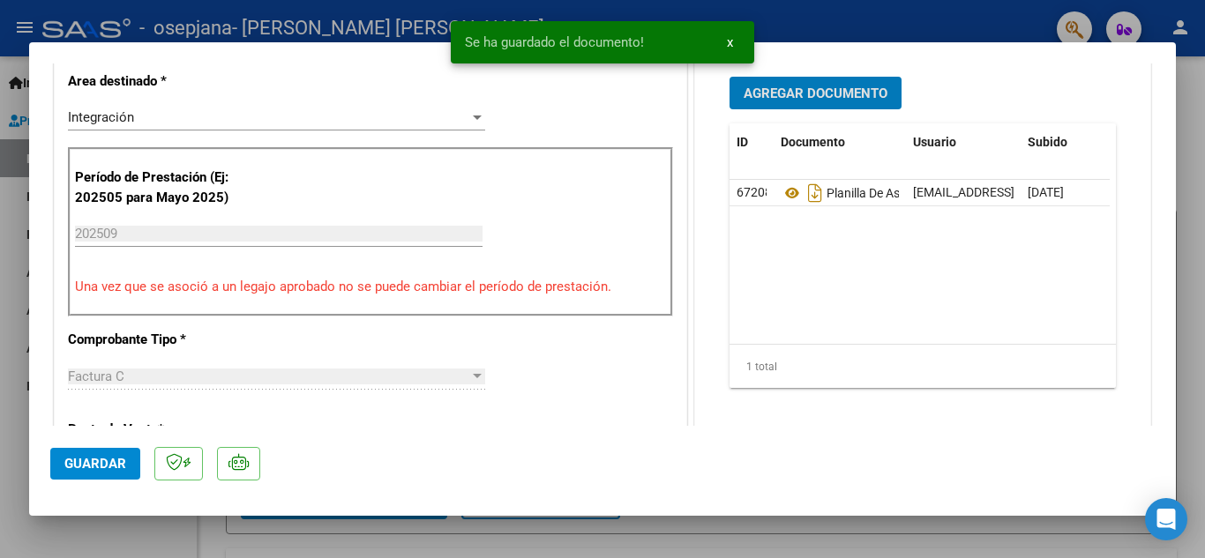
click at [108, 459] on span "Guardar" at bounding box center [95, 464] width 62 height 16
click at [735, 42] on button "x" at bounding box center [729, 42] width 34 height 32
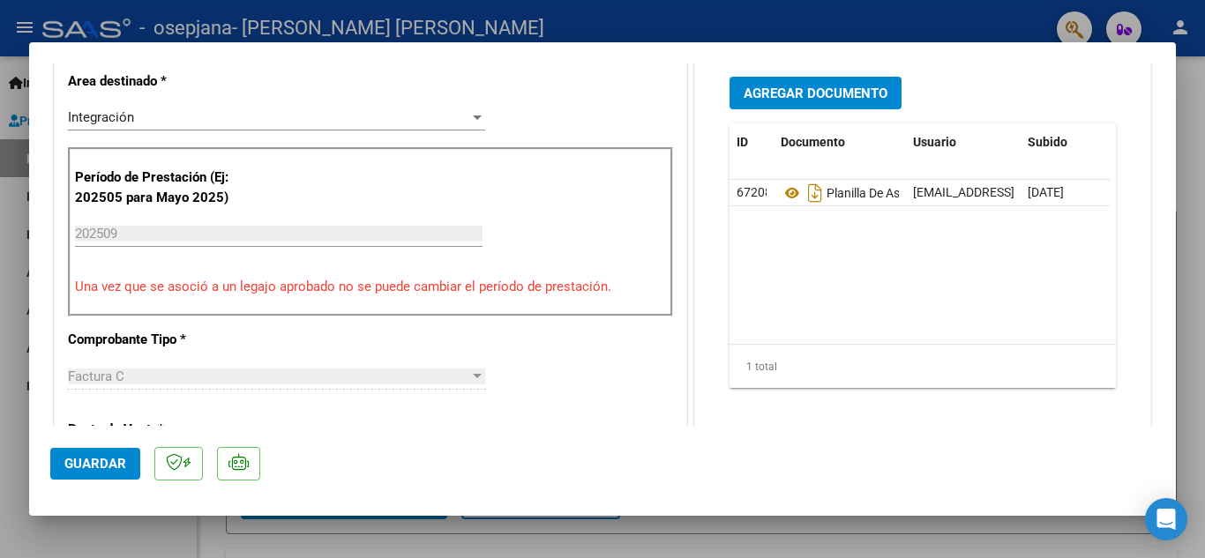
click at [1193, 97] on div at bounding box center [602, 279] width 1205 height 558
type input "$ 0,00"
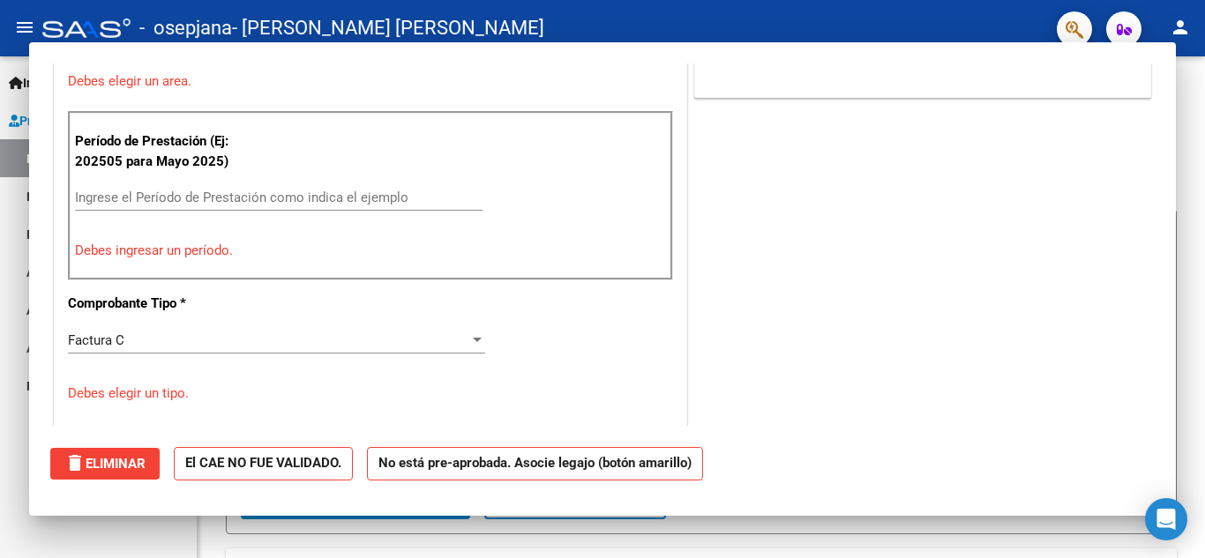
scroll to position [366, 0]
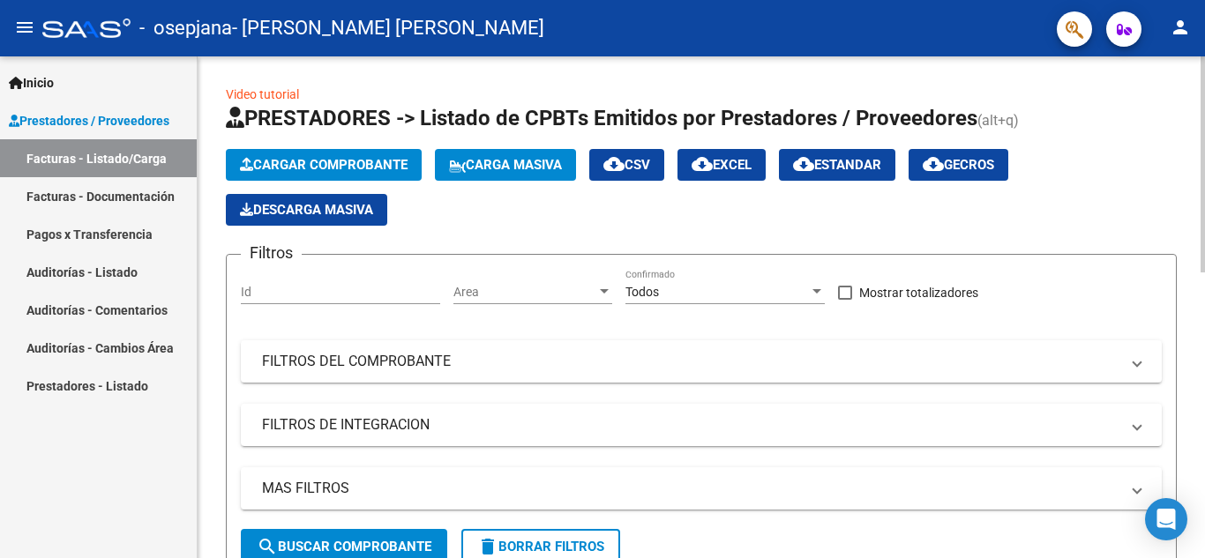
click at [380, 162] on span "Cargar Comprobante" at bounding box center [324, 165] width 168 height 16
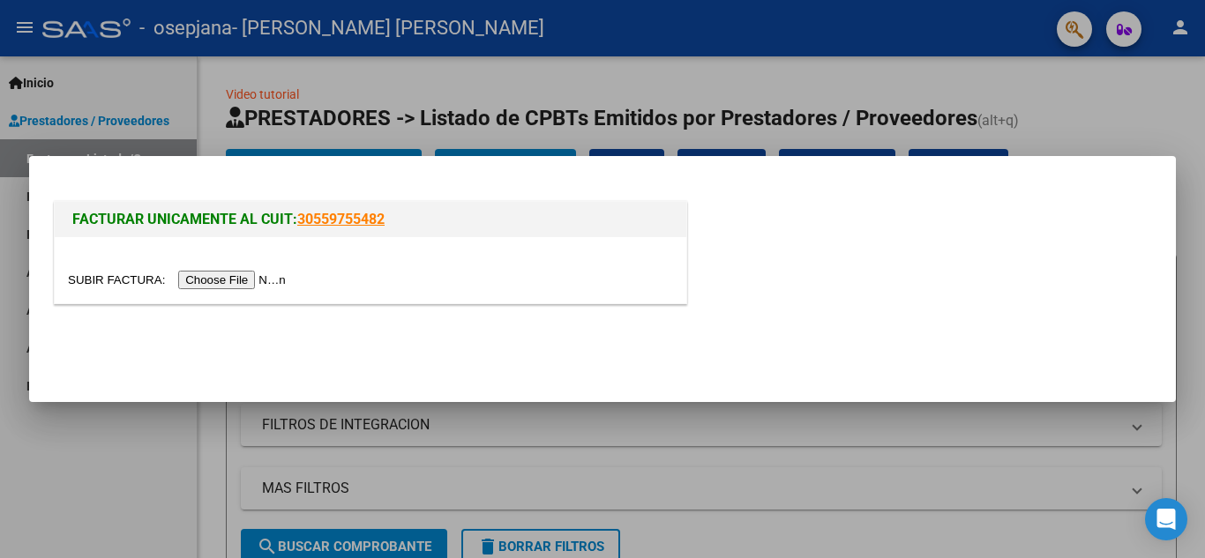
click at [229, 272] on input "file" at bounding box center [179, 280] width 223 height 19
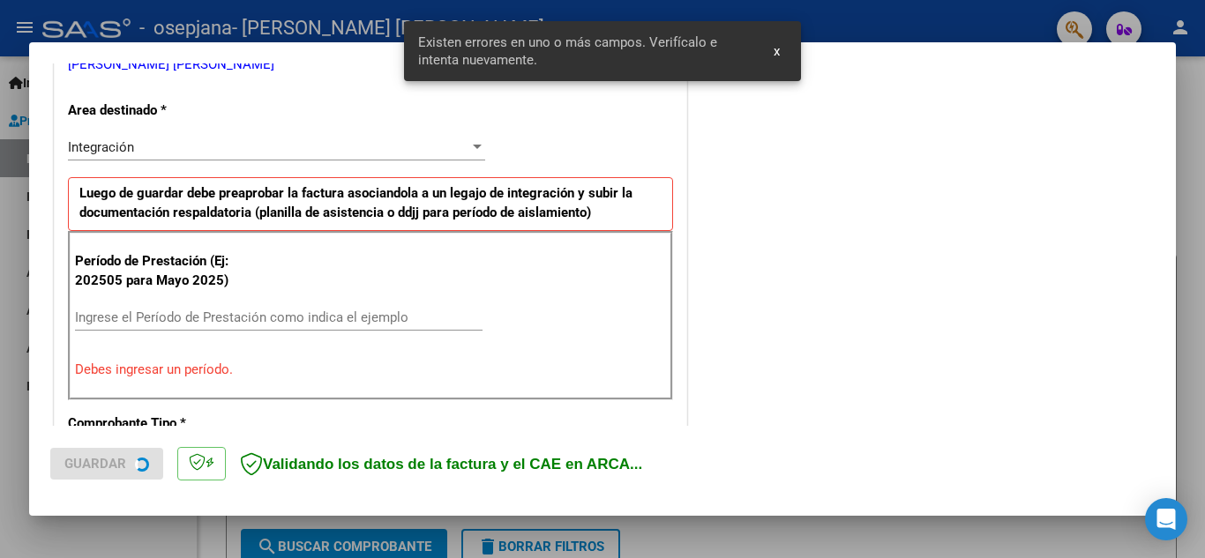
scroll to position [399, 0]
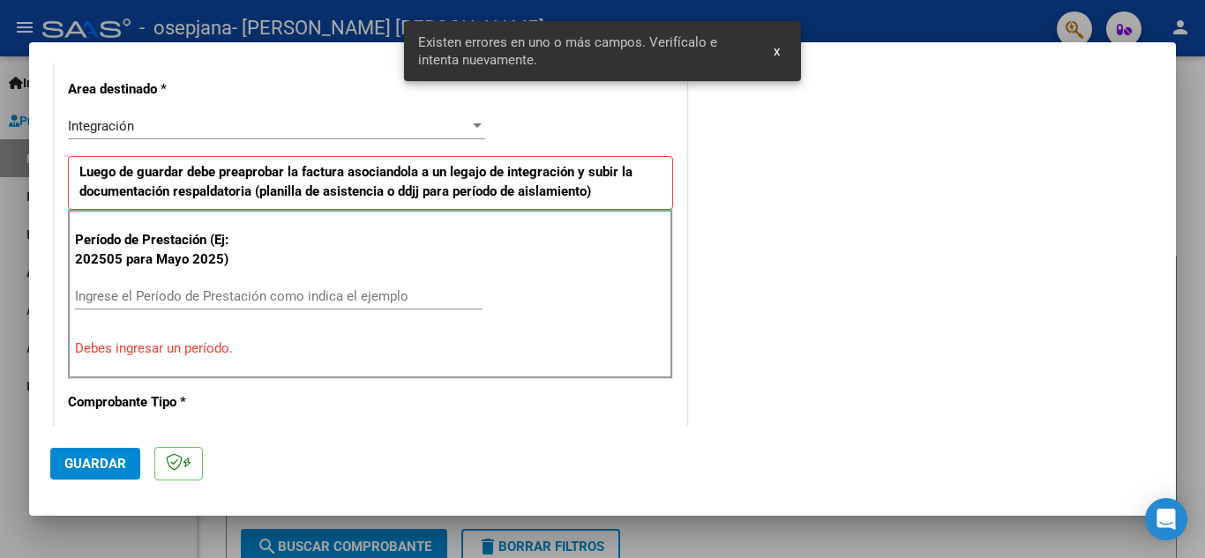
click at [124, 293] on input "Ingrese el Período de Prestación como indica el ejemplo" at bounding box center [278, 296] width 407 height 16
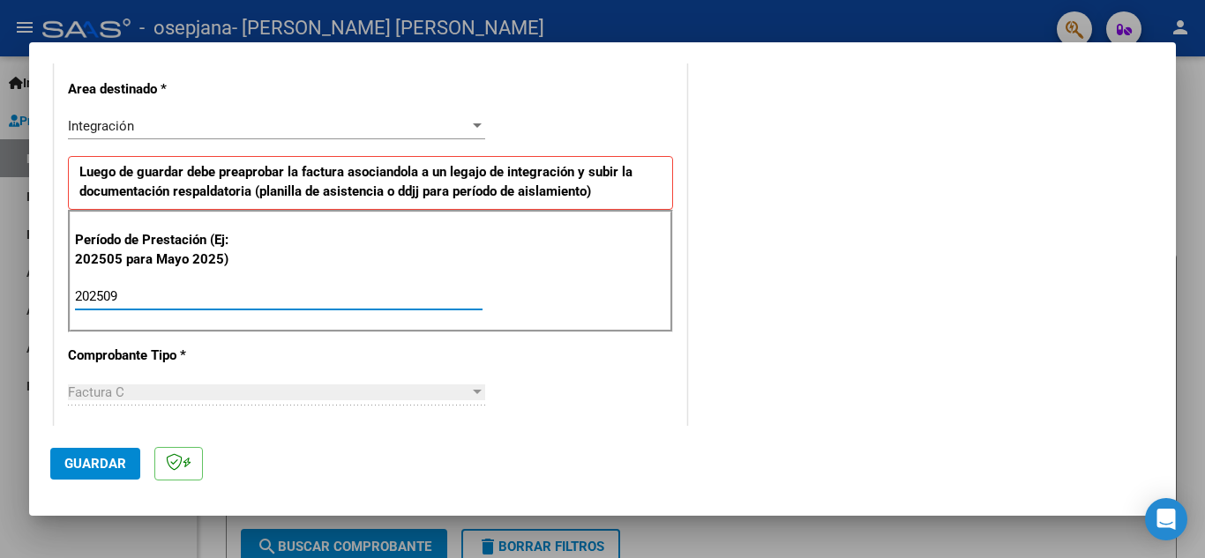
type input "202509"
click at [97, 461] on span "Guardar" at bounding box center [95, 464] width 62 height 16
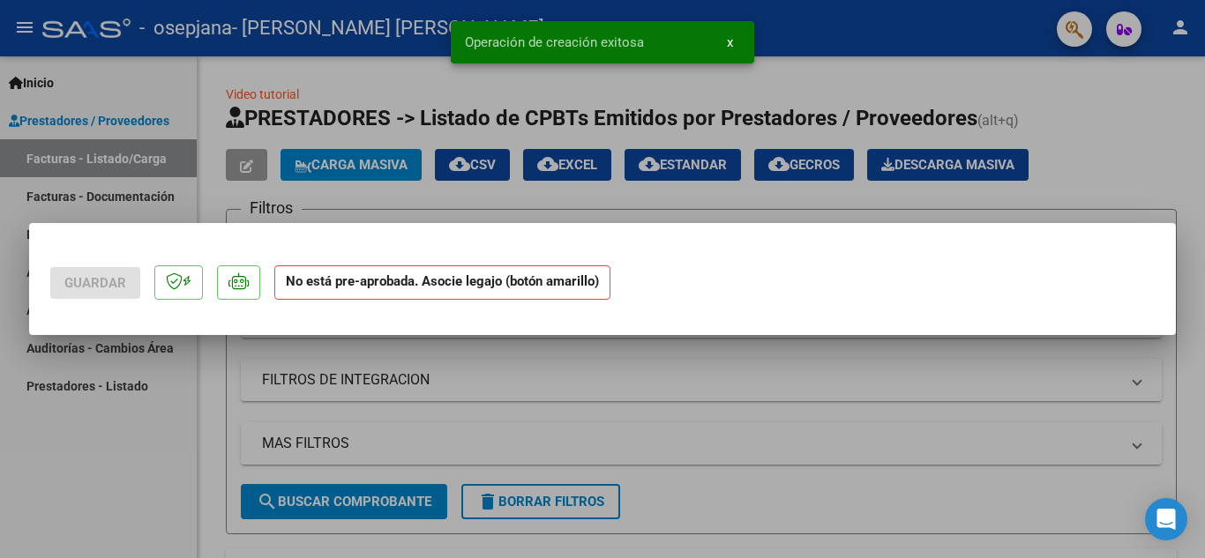
scroll to position [0, 0]
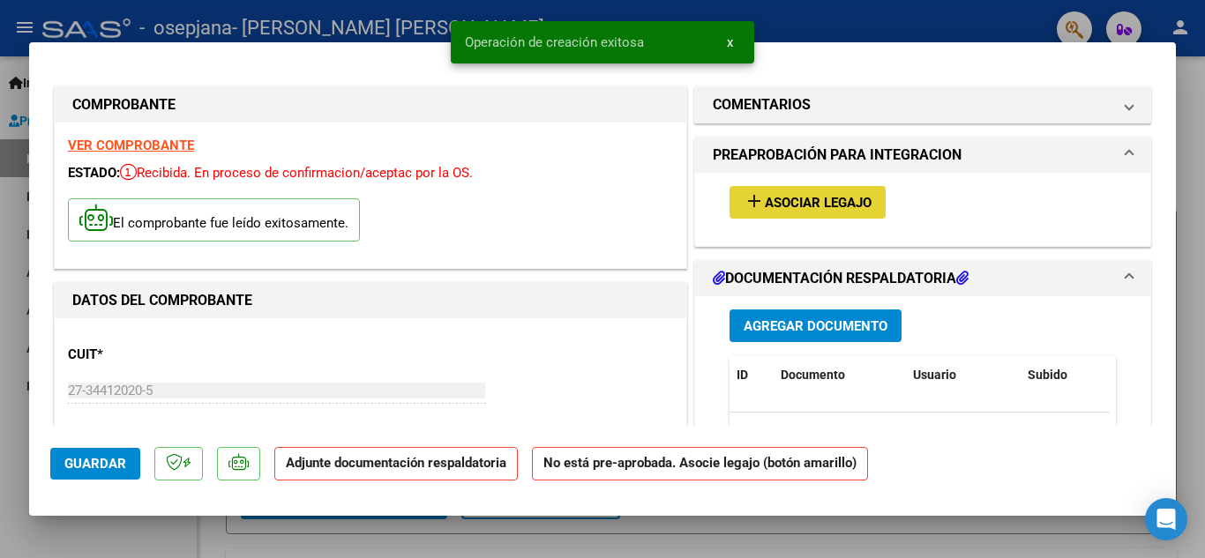
click at [822, 194] on span "add Asociar Legajo" at bounding box center [807, 202] width 128 height 16
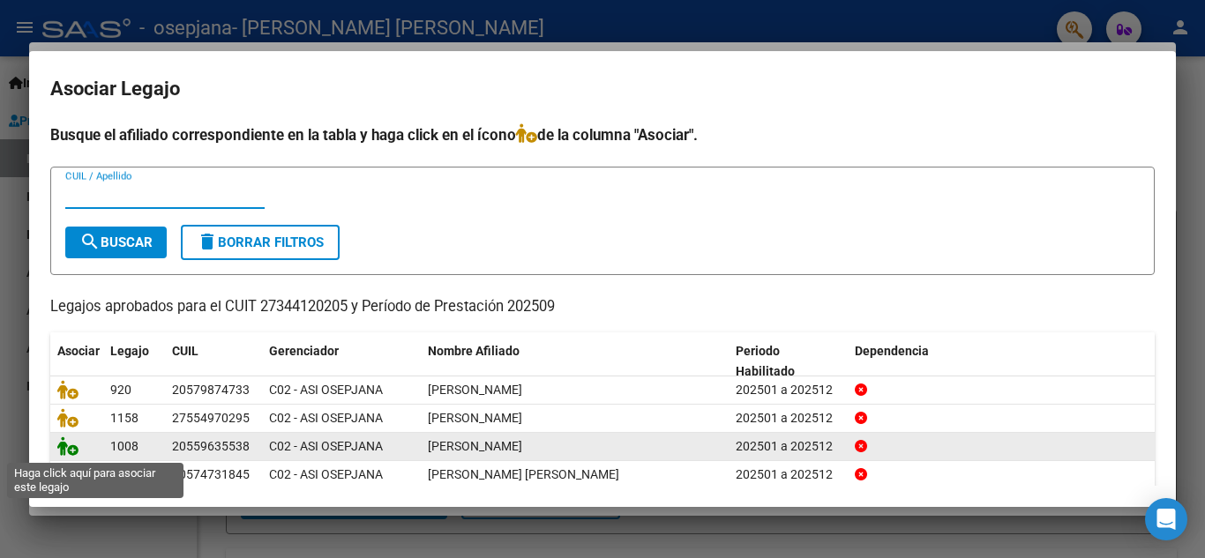
click at [75, 454] on icon at bounding box center [67, 445] width 21 height 19
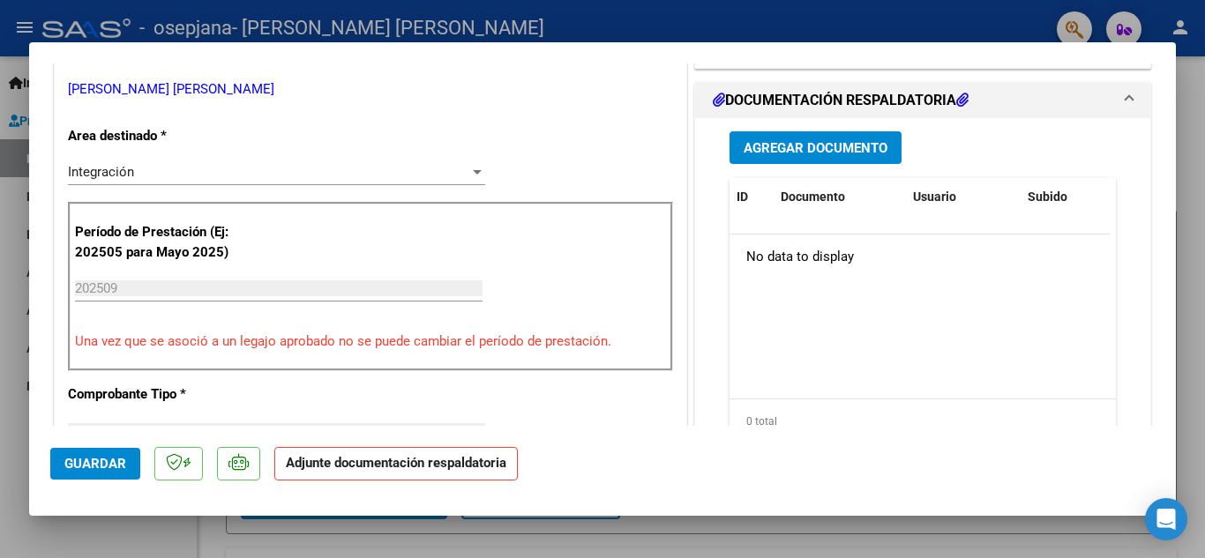
scroll to position [421, 0]
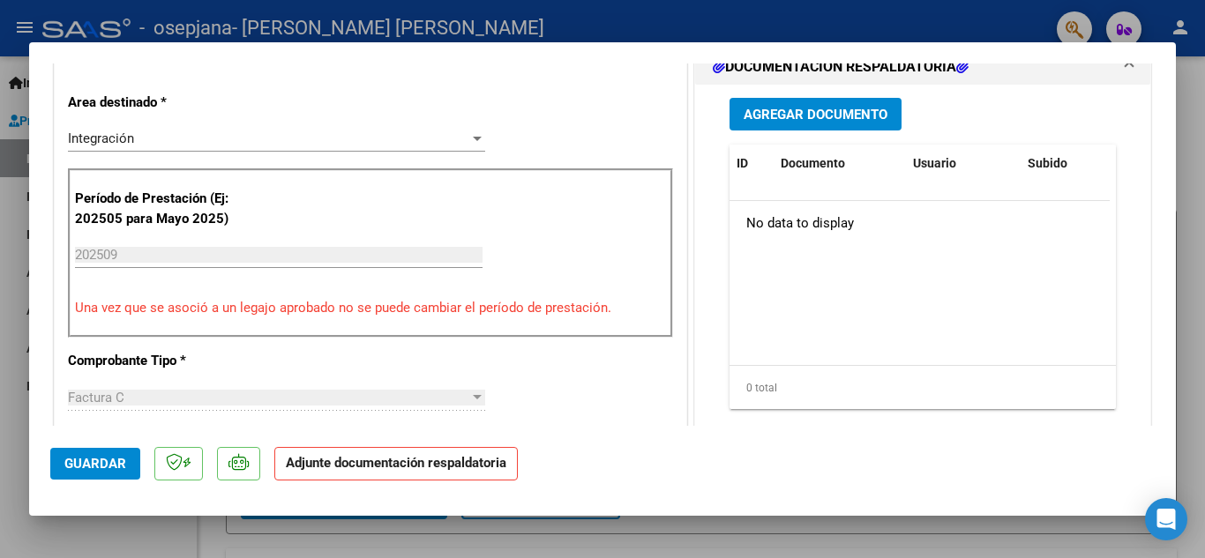
click at [831, 102] on button "Agregar Documento" at bounding box center [815, 114] width 172 height 33
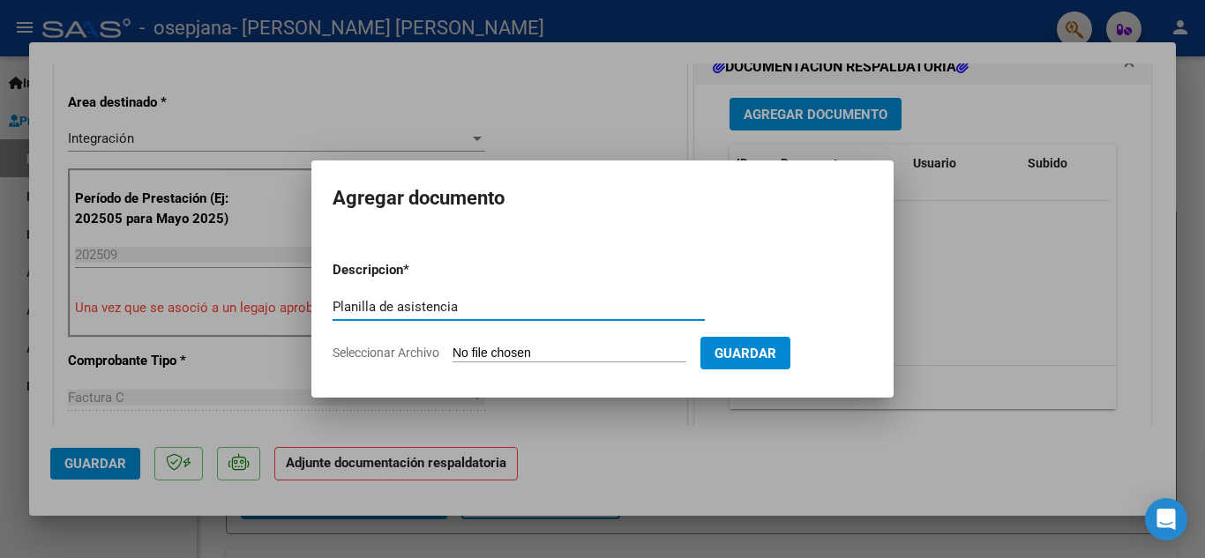
type input "Planilla de asistencia"
click at [509, 343] on form "Descripcion * Planilla de asistencia Escriba aquí una descripcion Seleccionar A…" at bounding box center [602, 311] width 540 height 129
click at [516, 354] on input "Seleccionar Archivo" at bounding box center [569, 354] width 234 height 17
type input "C:\fakepath\[PERSON_NAME].Psicología.Planilla de asistencia.[DATE].pdf"
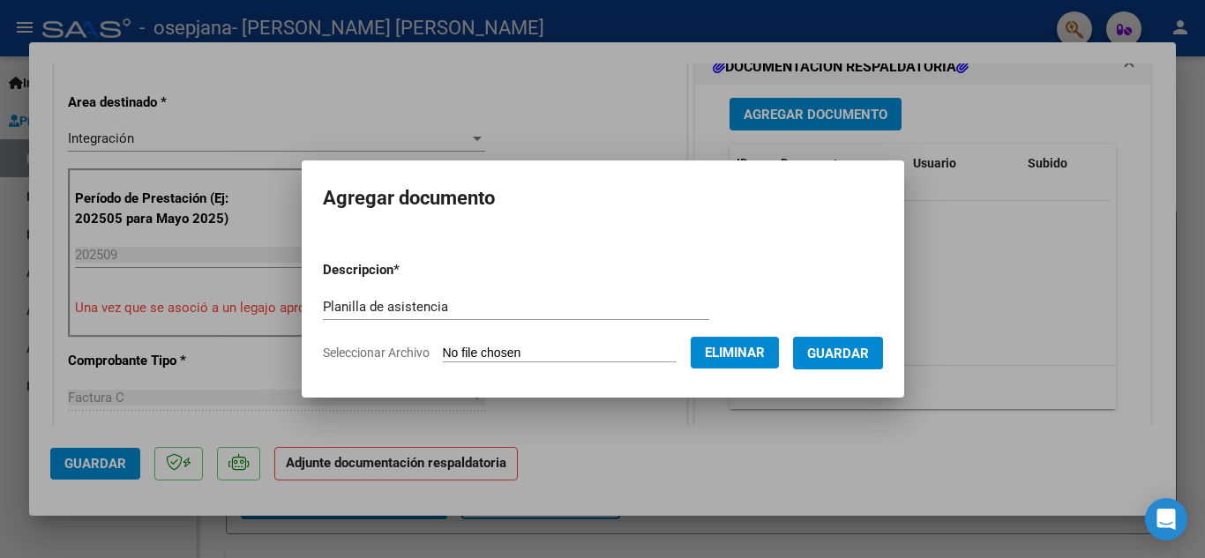
click at [839, 346] on span "Guardar" at bounding box center [838, 354] width 62 height 16
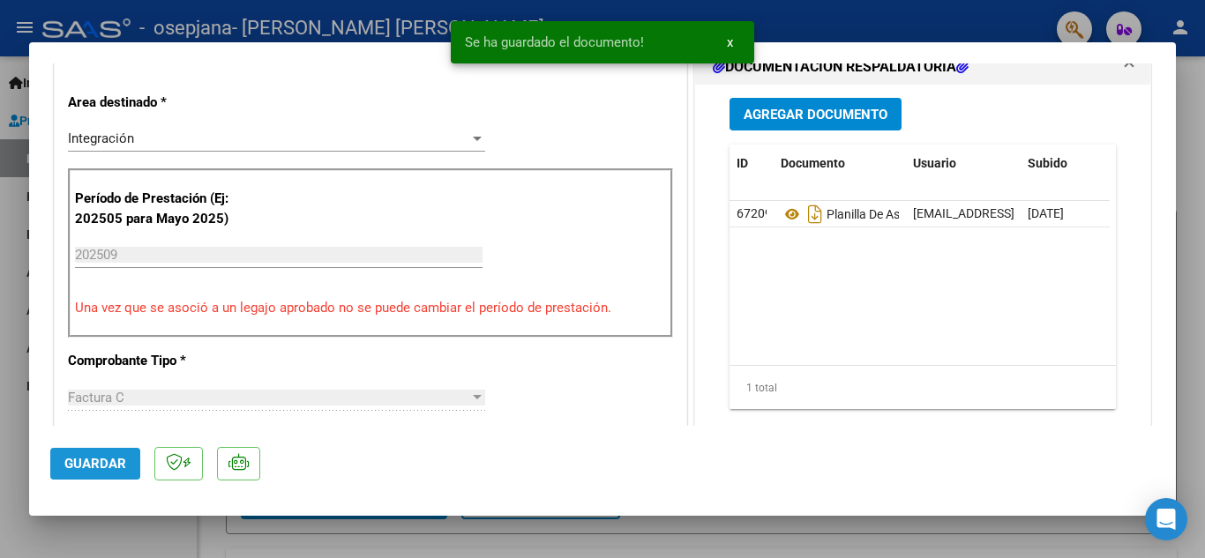
click at [87, 467] on span "Guardar" at bounding box center [95, 464] width 62 height 16
click at [737, 47] on button "x" at bounding box center [729, 42] width 34 height 32
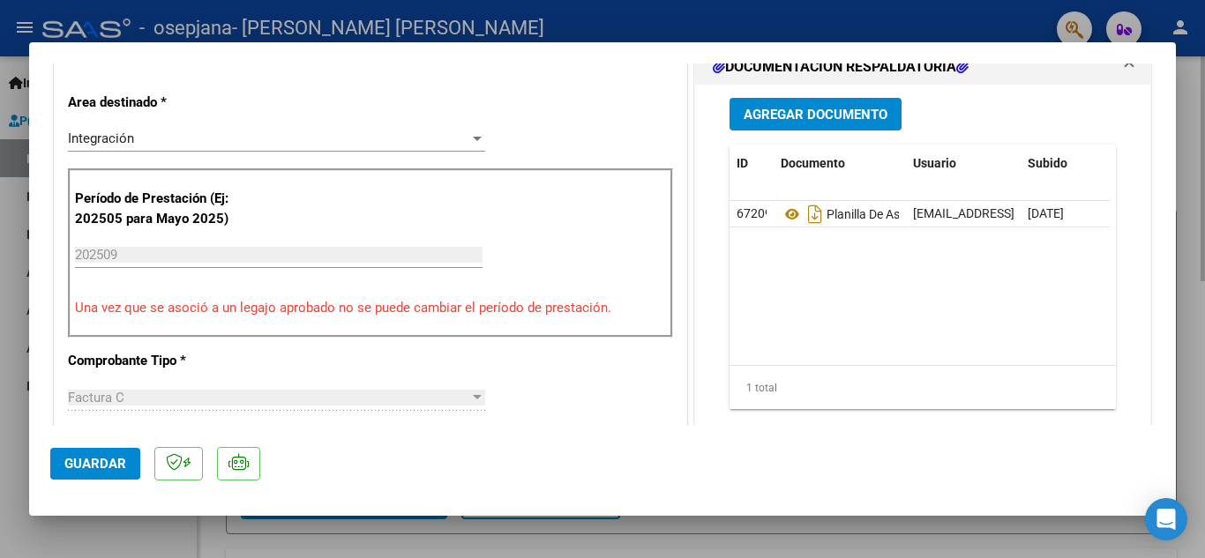
click at [1193, 104] on div at bounding box center [602, 279] width 1205 height 558
type input "$ 0,00"
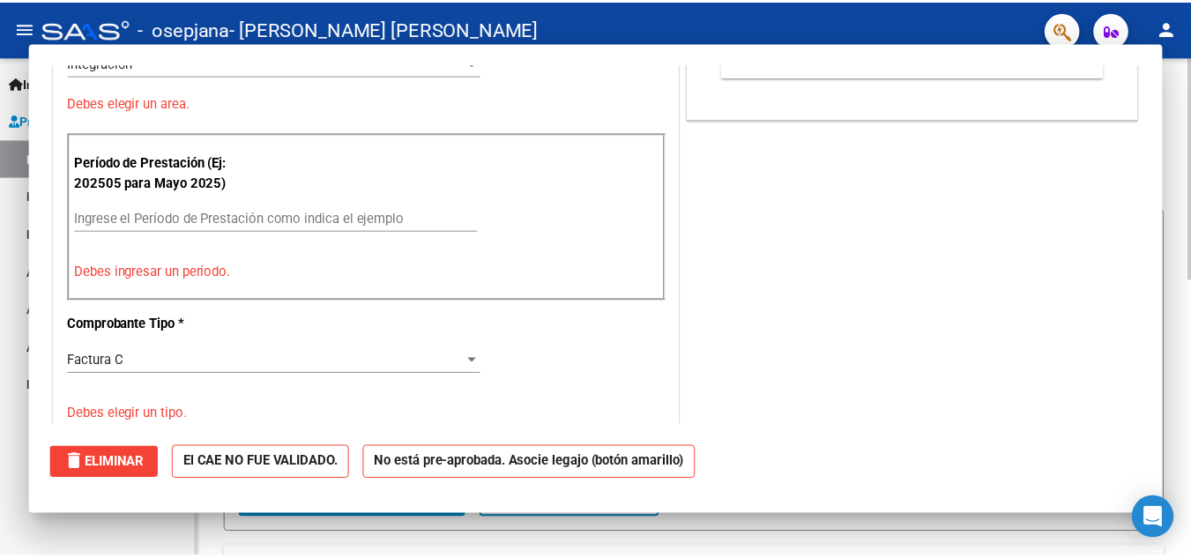
scroll to position [345, 0]
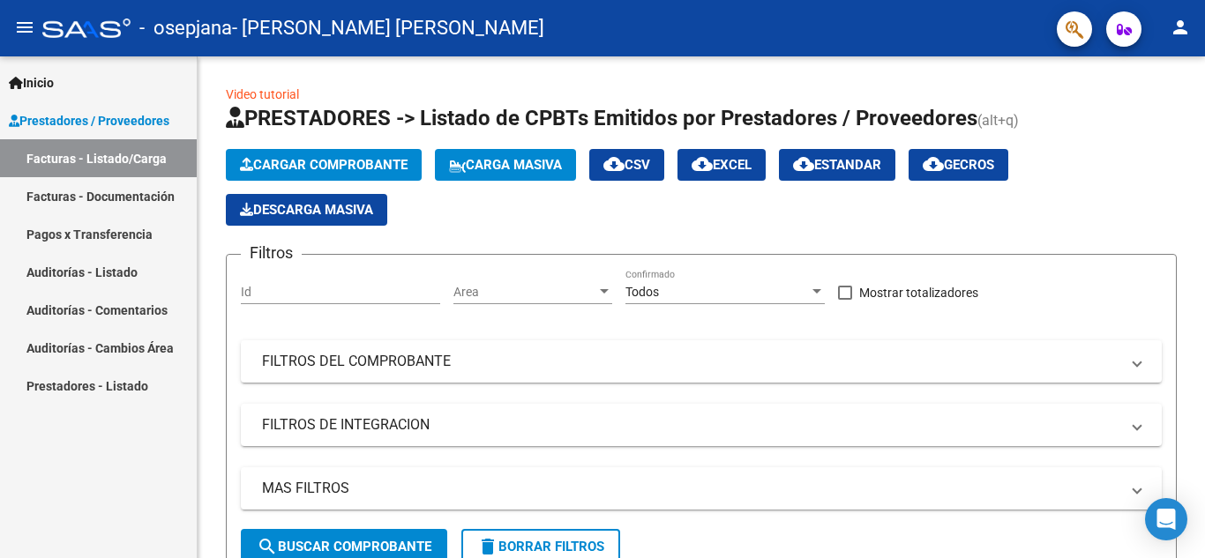
click at [1183, 23] on mat-icon "person" at bounding box center [1179, 27] width 21 height 21
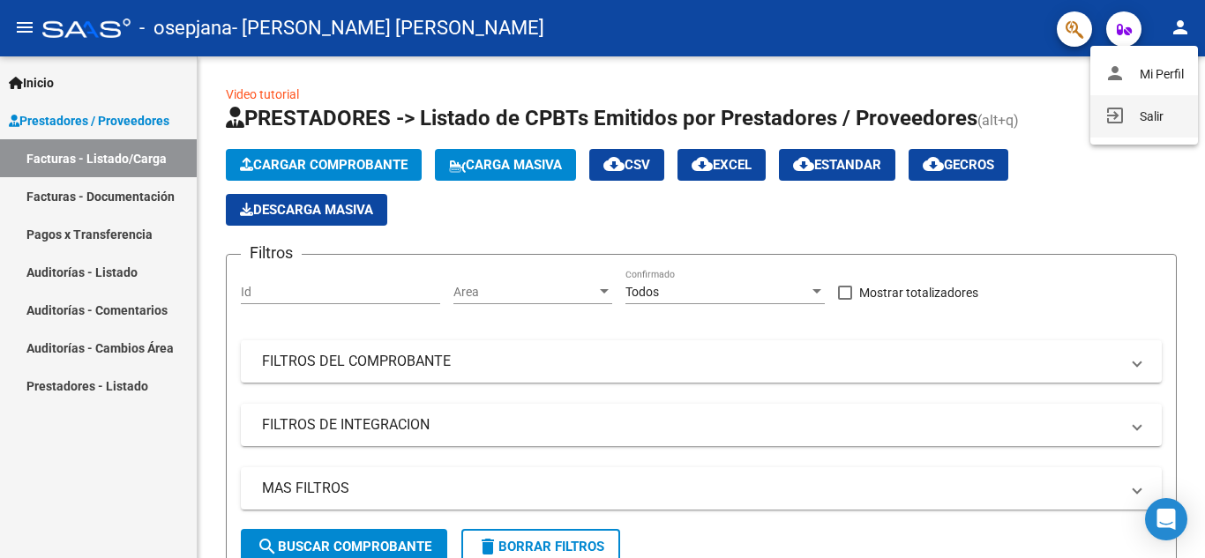
click at [1144, 123] on button "exit_to_app Salir" at bounding box center [1144, 116] width 108 height 42
